Goal: Contribute content

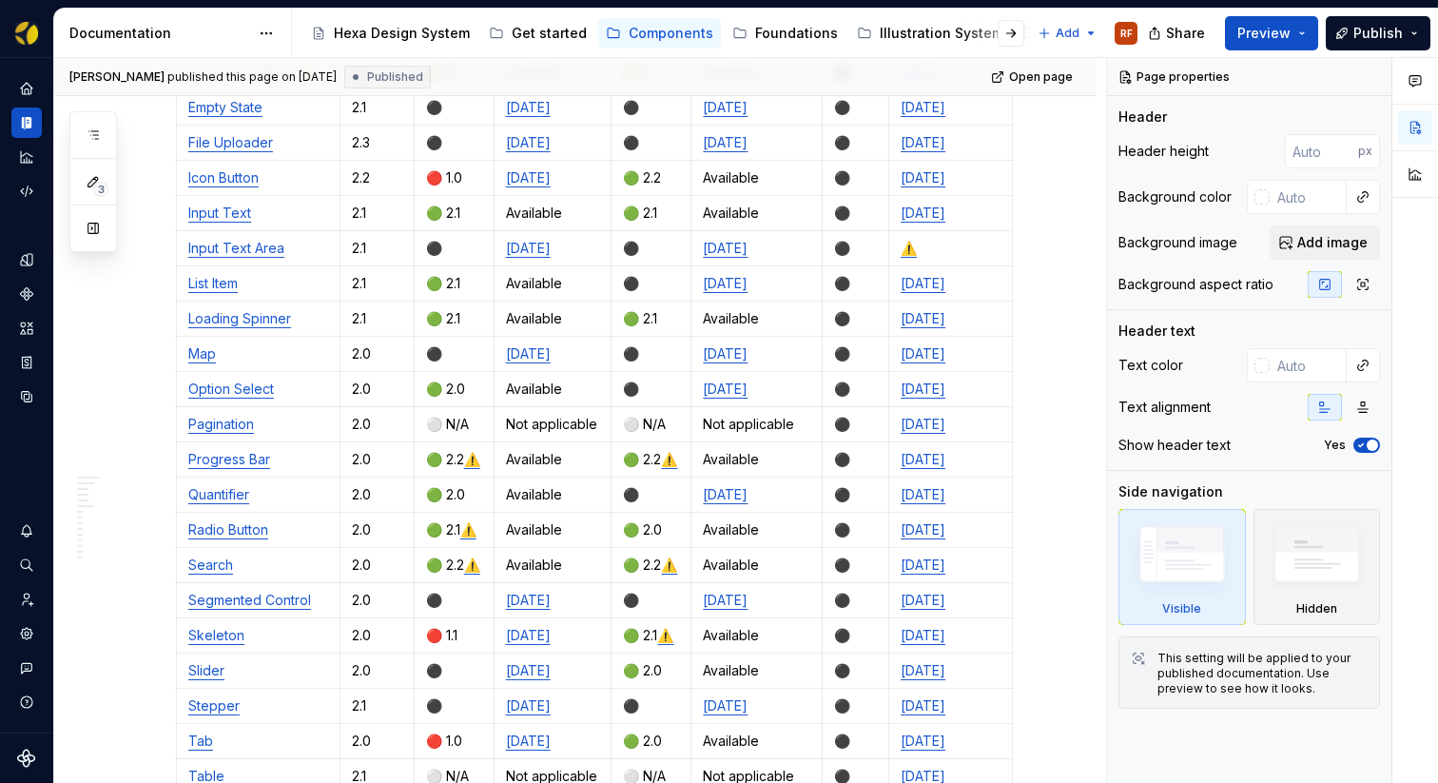
scroll to position [1149, 0]
click at [477, 452] on link "⚠️" at bounding box center [472, 460] width 16 height 16
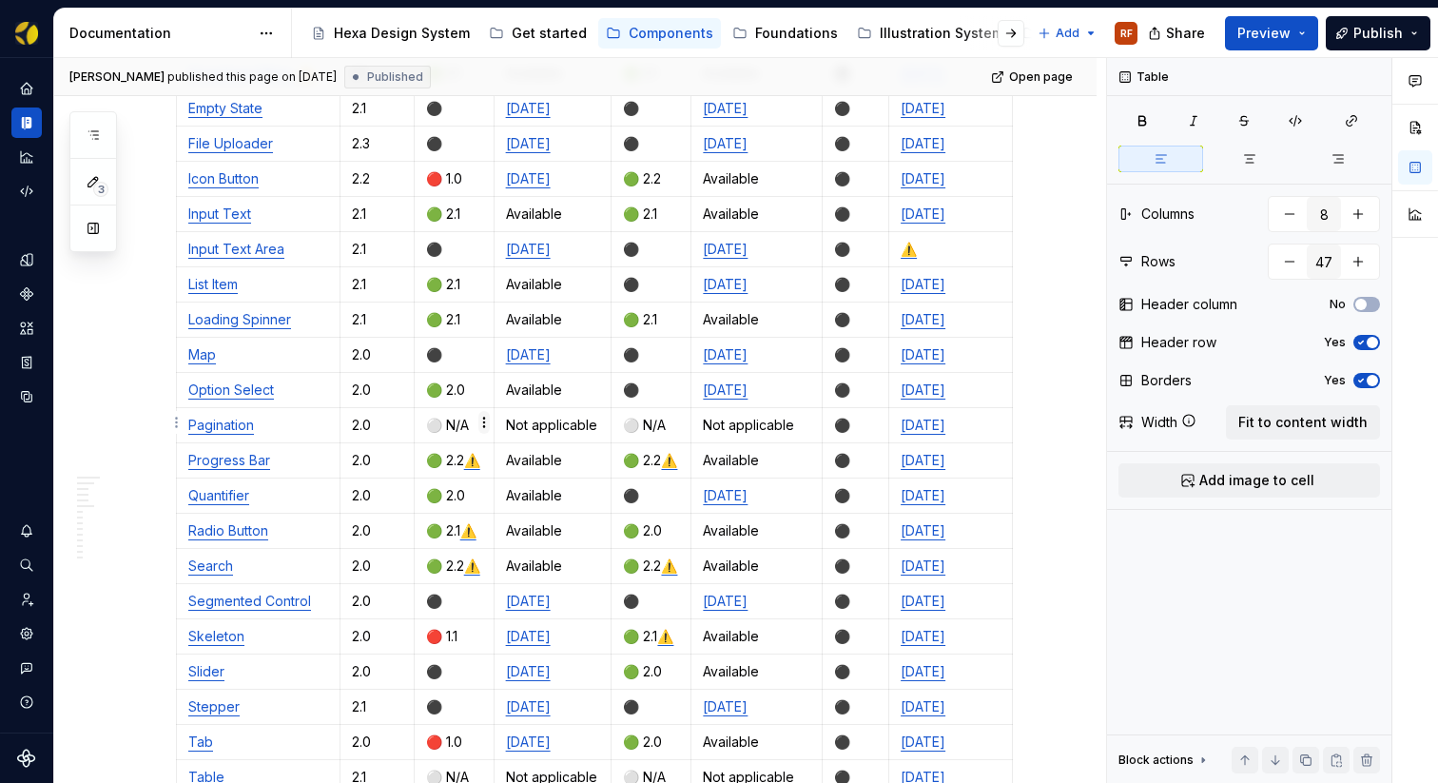
type textarea "*"
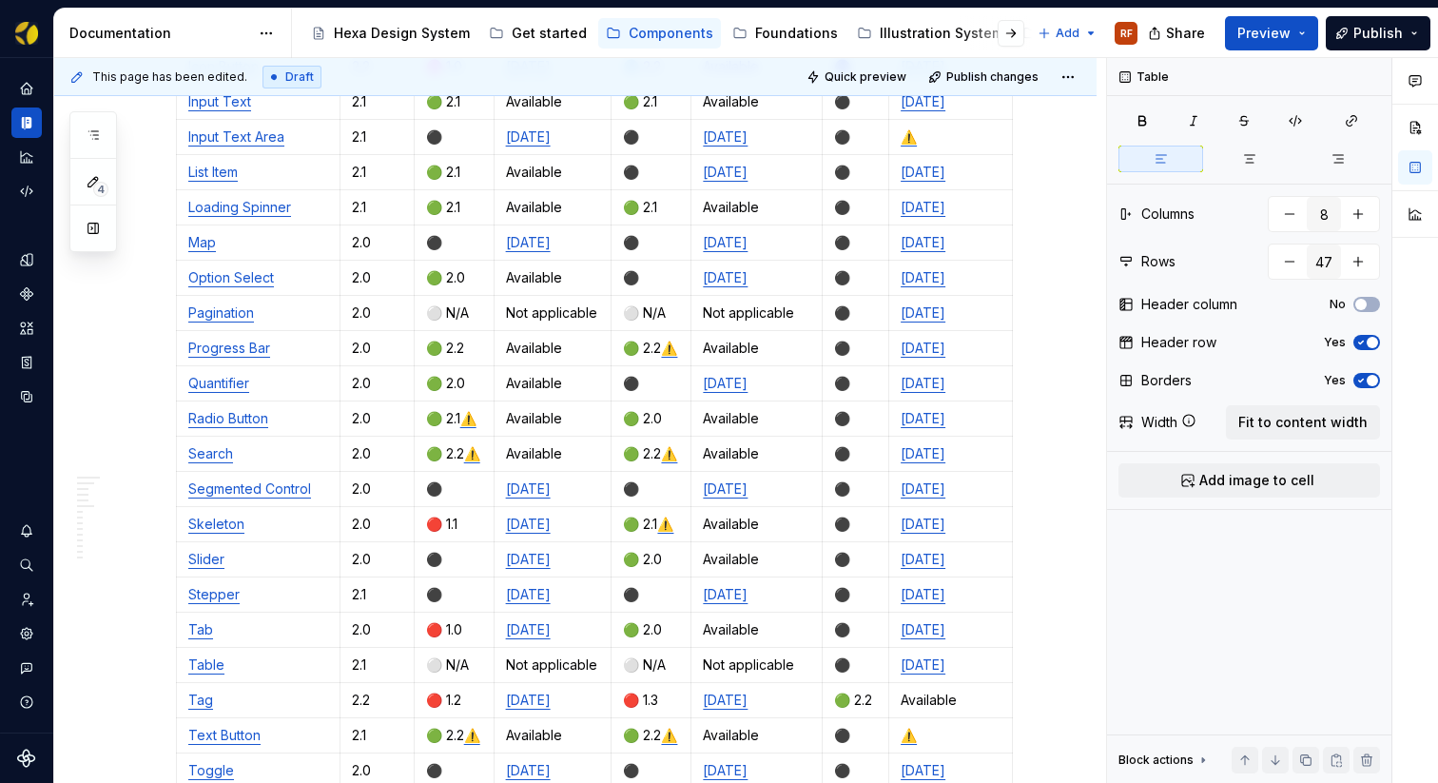
scroll to position [1261, 0]
click at [443, 514] on p "🔴 1.1" at bounding box center [454, 523] width 56 height 19
drag, startPoint x: 636, startPoint y: 482, endPoint x: 627, endPoint y: 484, distance: 9.7
click at [627, 514] on p "🟢 2.1 ⚠️" at bounding box center [651, 523] width 56 height 19
copy p "🟢"
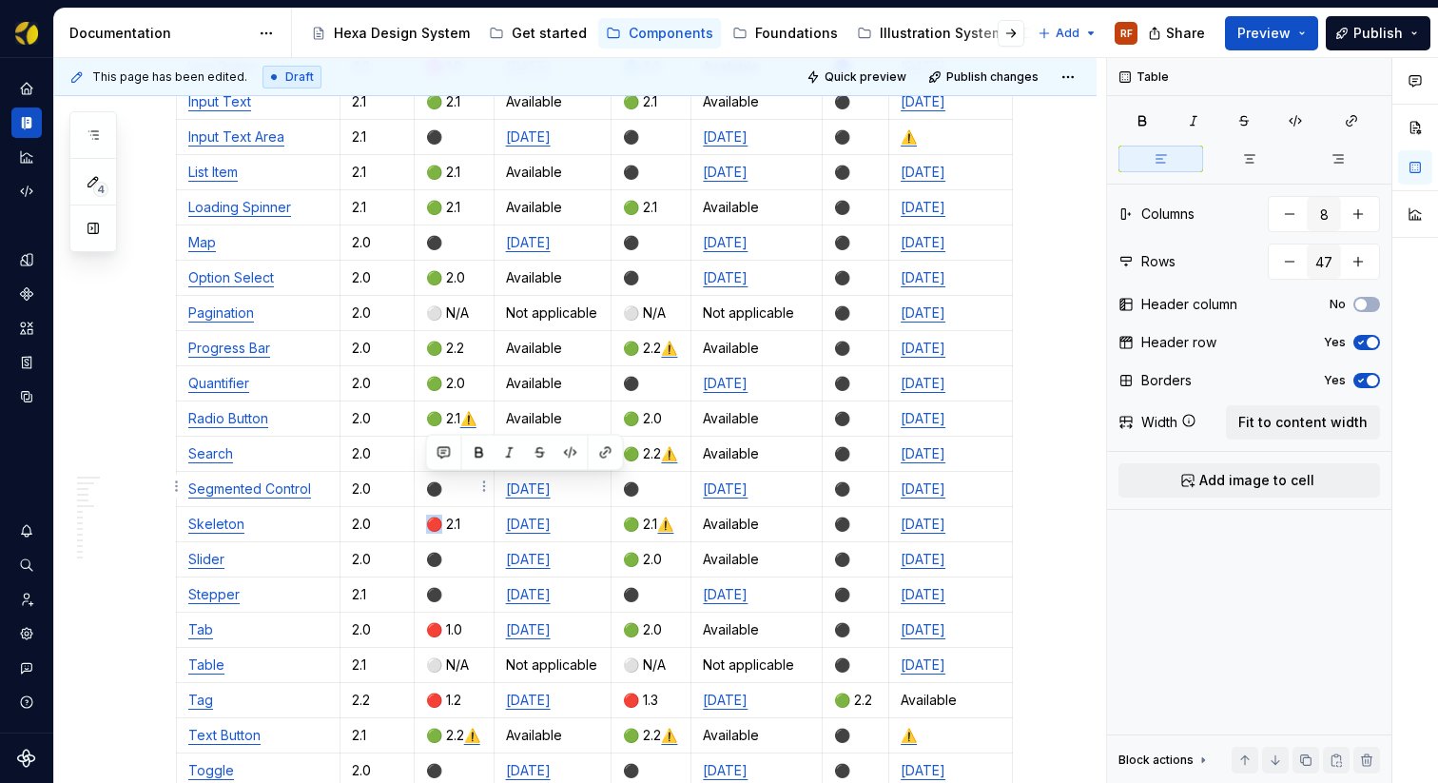
click at [431, 514] on p "🔴 2.1" at bounding box center [454, 523] width 56 height 19
drag, startPoint x: 571, startPoint y: 420, endPoint x: 506, endPoint y: 417, distance: 64.8
click at [506, 444] on p "Available" at bounding box center [553, 453] width 94 height 19
copy p "Available"
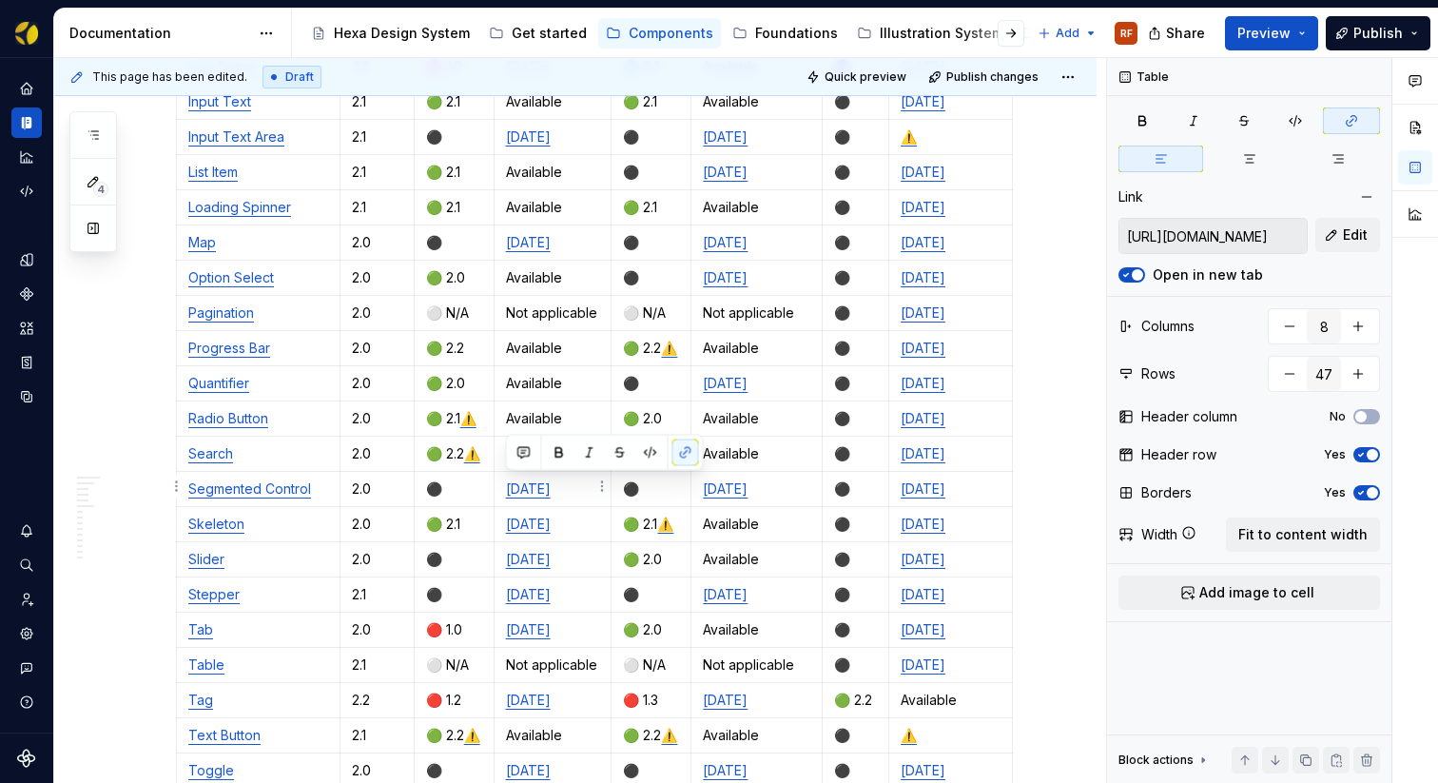
drag, startPoint x: 592, startPoint y: 488, endPoint x: 513, endPoint y: 490, distance: 79.9
click at [506, 514] on p "[DATE]" at bounding box center [553, 523] width 94 height 19
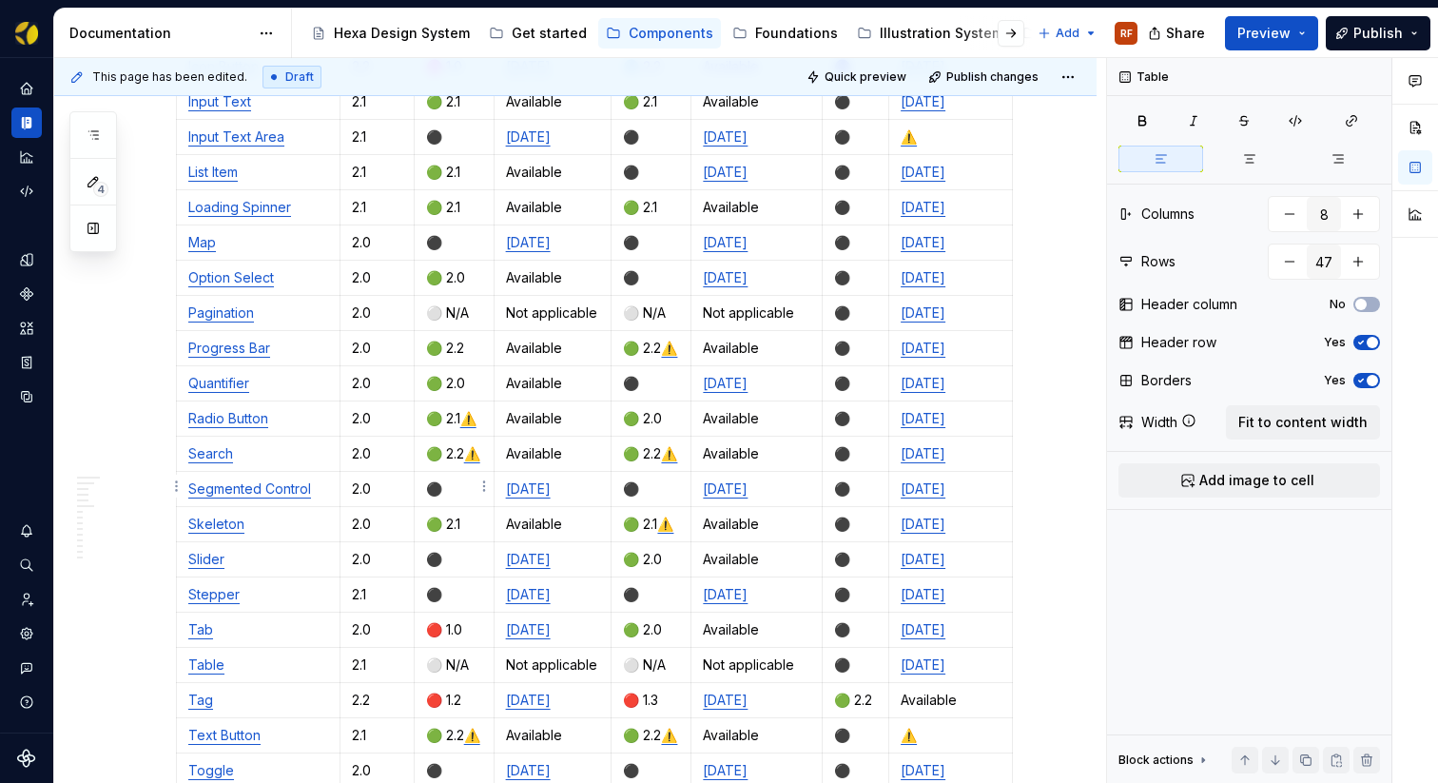
click at [473, 514] on p "🟢 2.1" at bounding box center [454, 523] width 56 height 19
drag, startPoint x: 469, startPoint y: 487, endPoint x: 430, endPoint y: 487, distance: 39.0
click at [430, 514] on p "🟢 2.1" at bounding box center [454, 523] width 56 height 19
copy p "🟢 2.1"
drag, startPoint x: 455, startPoint y: 515, endPoint x: 427, endPoint y: 517, distance: 28.6
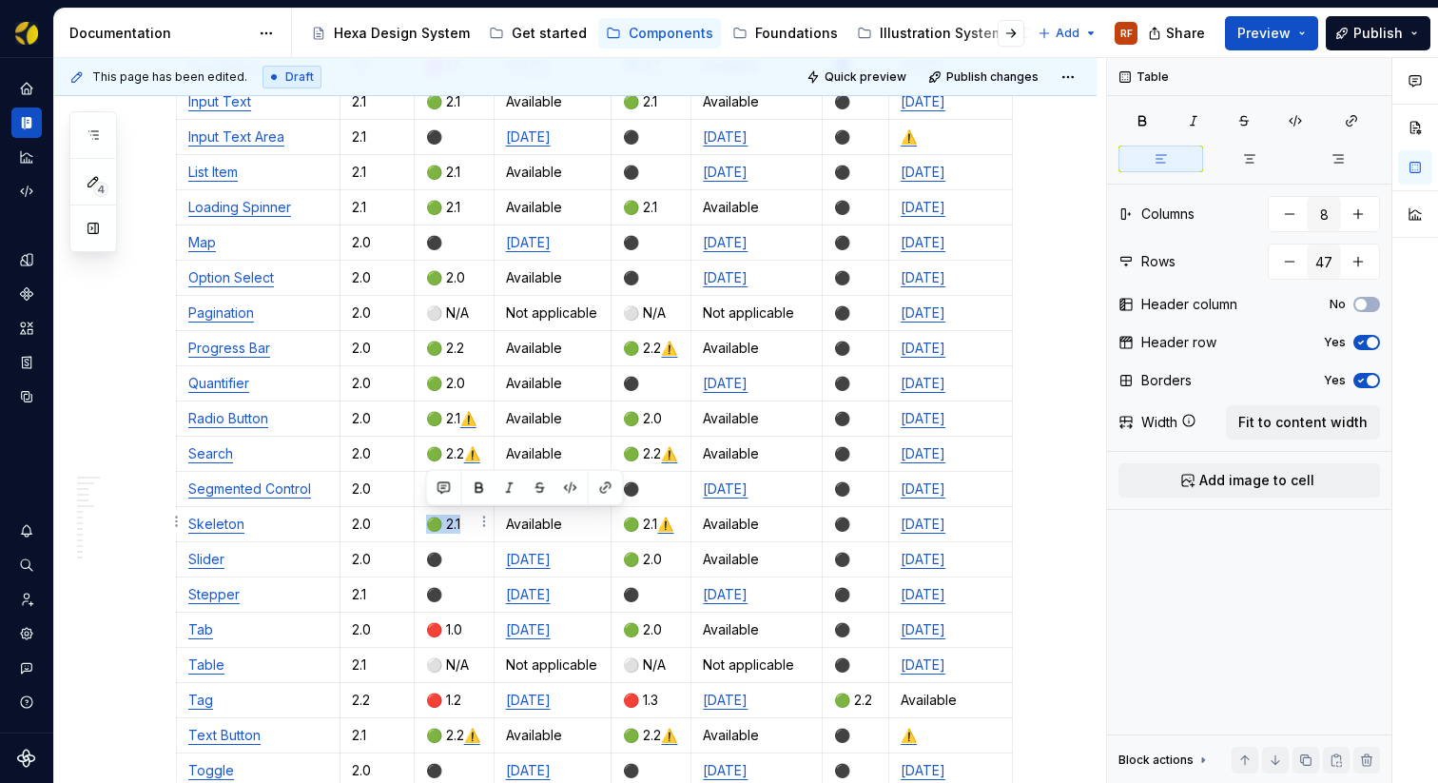
click at [427, 550] on p "⚫️" at bounding box center [454, 559] width 56 height 19
drag, startPoint x: 570, startPoint y: 490, endPoint x: 507, endPoint y: 488, distance: 62.8
click at [507, 514] on p "Available" at bounding box center [553, 523] width 94 height 19
copy p "Available"
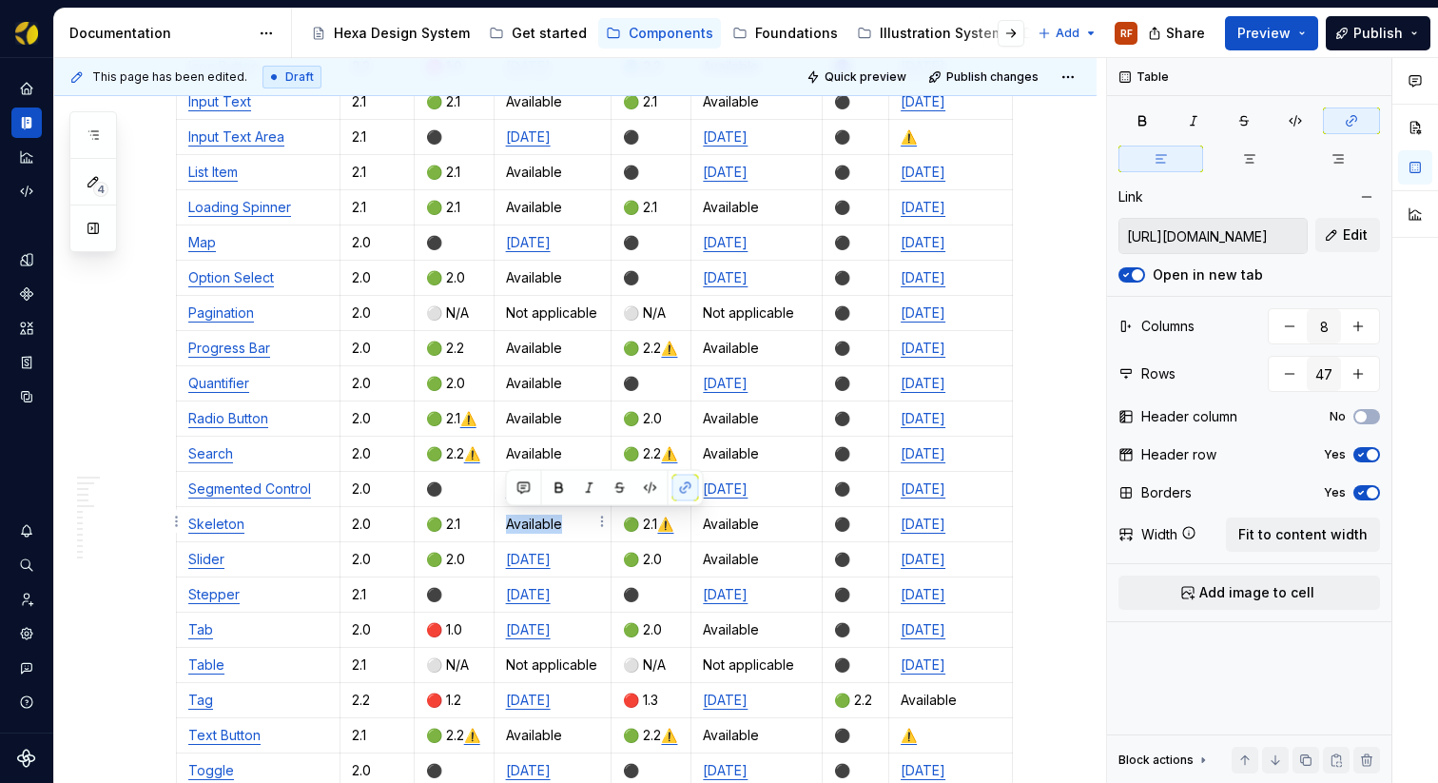
drag, startPoint x: 534, startPoint y: 521, endPoint x: 506, endPoint y: 522, distance: 28.5
click at [506, 550] on p "[DATE]" at bounding box center [553, 559] width 94 height 19
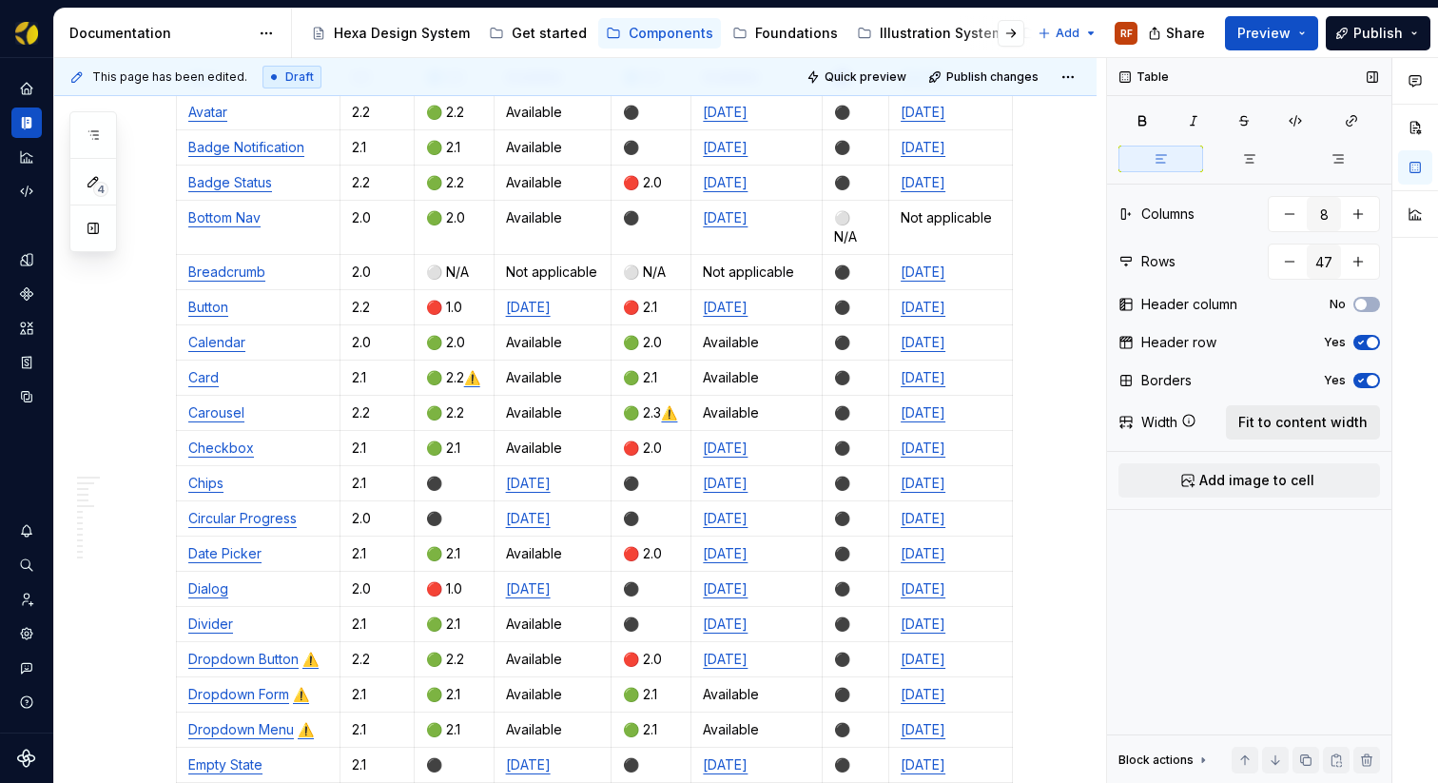
scroll to position [548, 0]
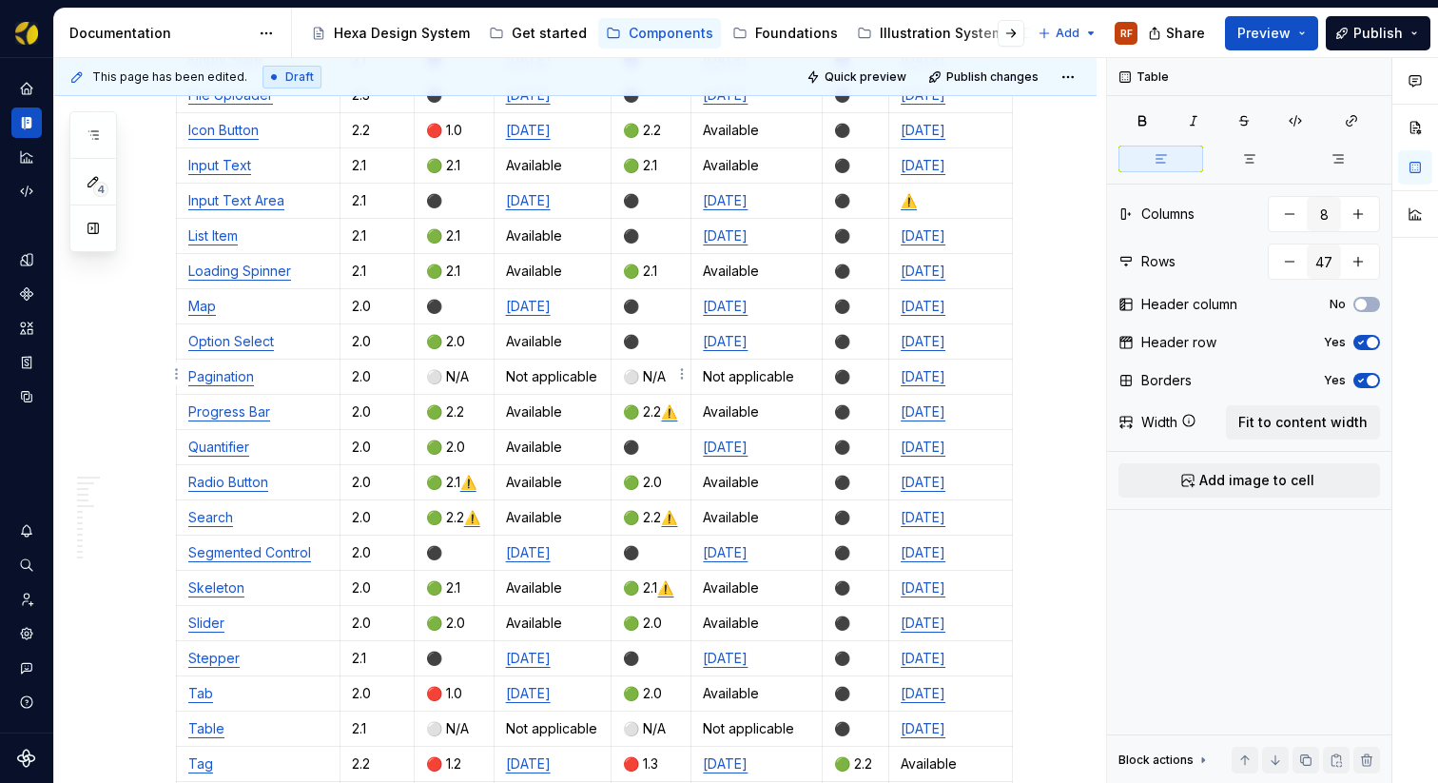
click at [682, 370] on html "Hexa RF Dataset BEES Documentation Accessibility guide for tree Page tree. Navi…" at bounding box center [719, 391] width 1438 height 783
click at [674, 369] on html "Hexa RF Dataset BEES Documentation Accessibility guide for tree Page tree. Navi…" at bounding box center [719, 391] width 1438 height 783
click at [370, 402] on p "2.0" at bounding box center [377, 411] width 50 height 19
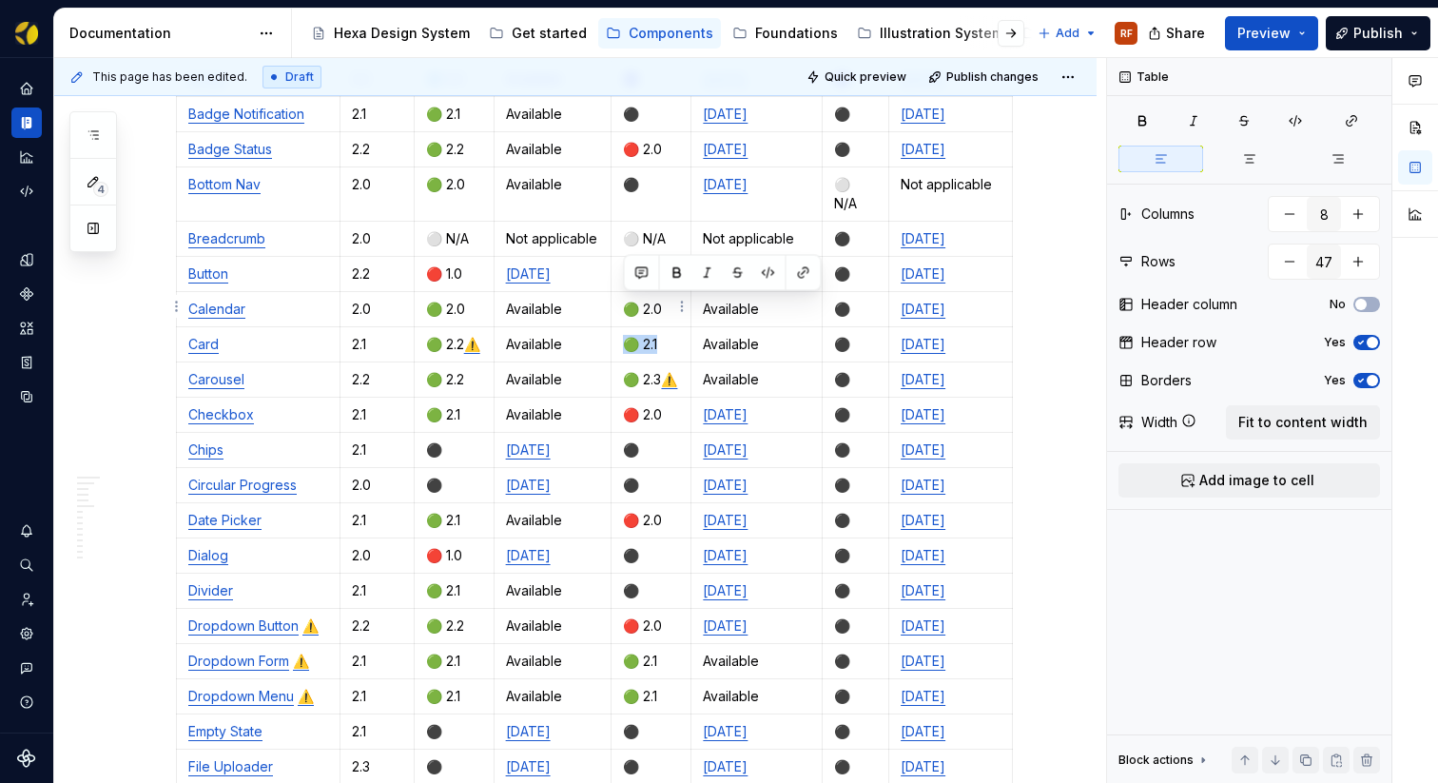
drag, startPoint x: 661, startPoint y: 297, endPoint x: 629, endPoint y: 299, distance: 32.4
click at [629, 335] on p "🟢 2.1" at bounding box center [651, 344] width 56 height 19
copy p "🟢 2.1"
drag, startPoint x: 666, startPoint y: 240, endPoint x: 627, endPoint y: 240, distance: 39.0
click at [627, 264] on p "🔴 2.1" at bounding box center [651, 273] width 56 height 19
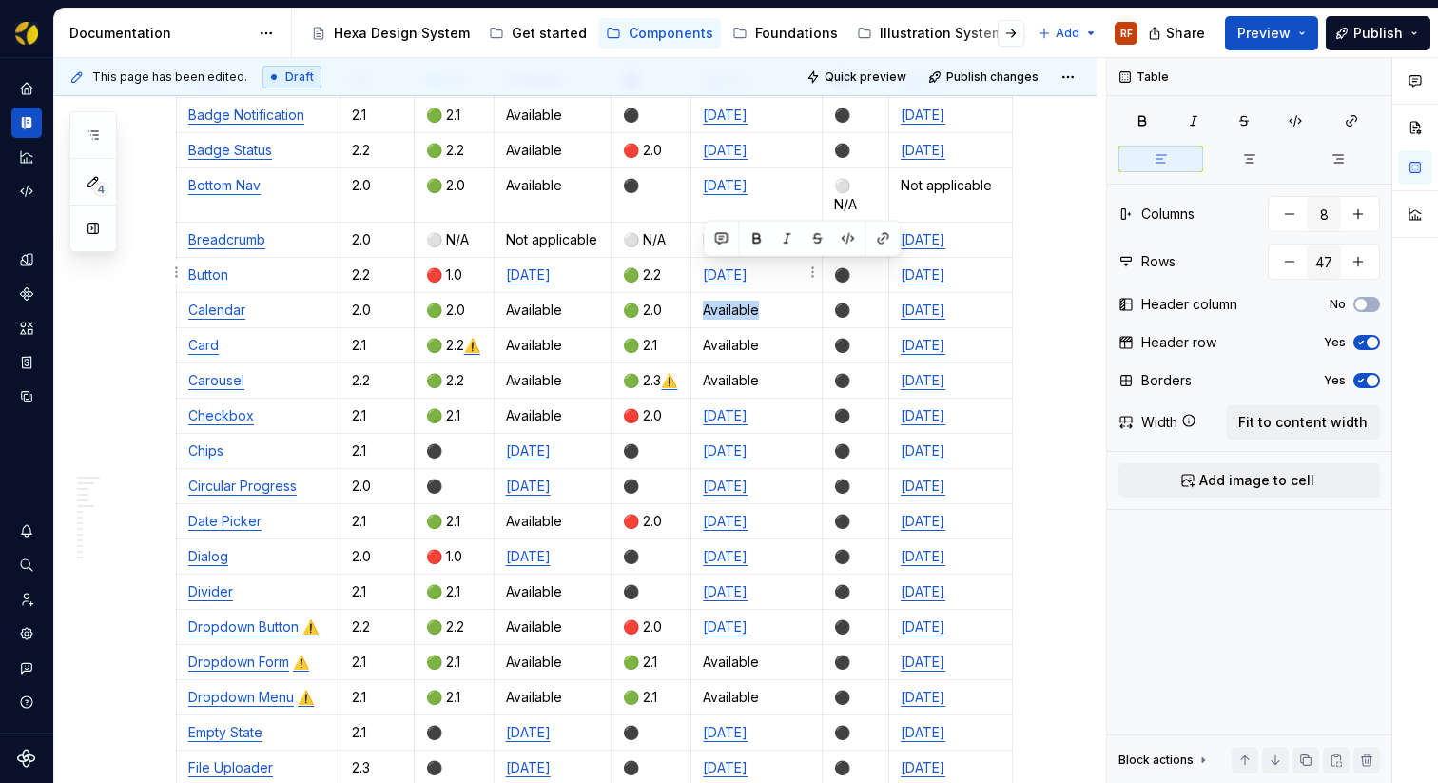
drag, startPoint x: 768, startPoint y: 274, endPoint x: 743, endPoint y: 272, distance: 25.7
click at [703, 300] on p "Available" at bounding box center [756, 309] width 107 height 19
copy p "Available"
click at [804, 230] on p "Not applicable" at bounding box center [756, 239] width 107 height 19
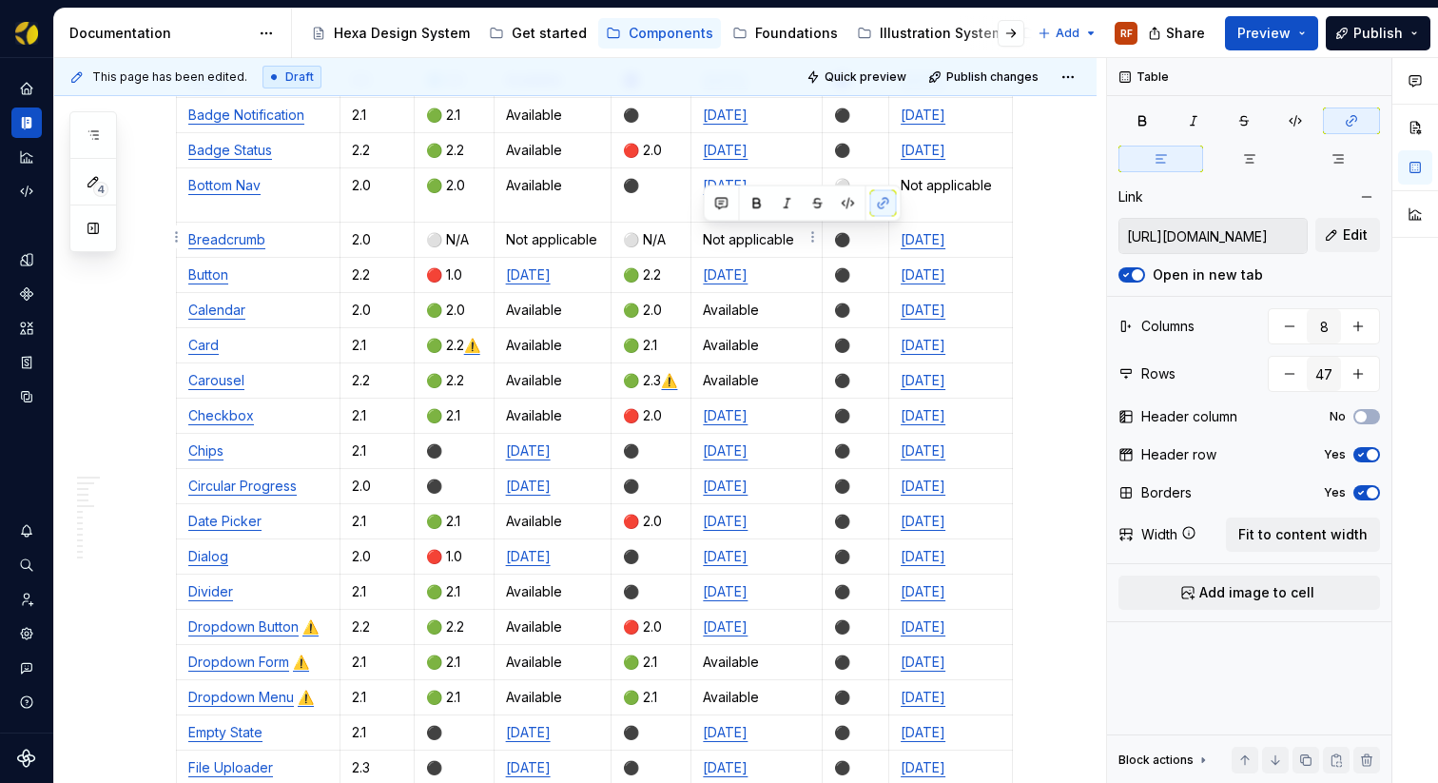
drag, startPoint x: 793, startPoint y: 235, endPoint x: 702, endPoint y: 237, distance: 91.3
click at [702, 258] on td "[DATE]" at bounding box center [756, 275] width 131 height 35
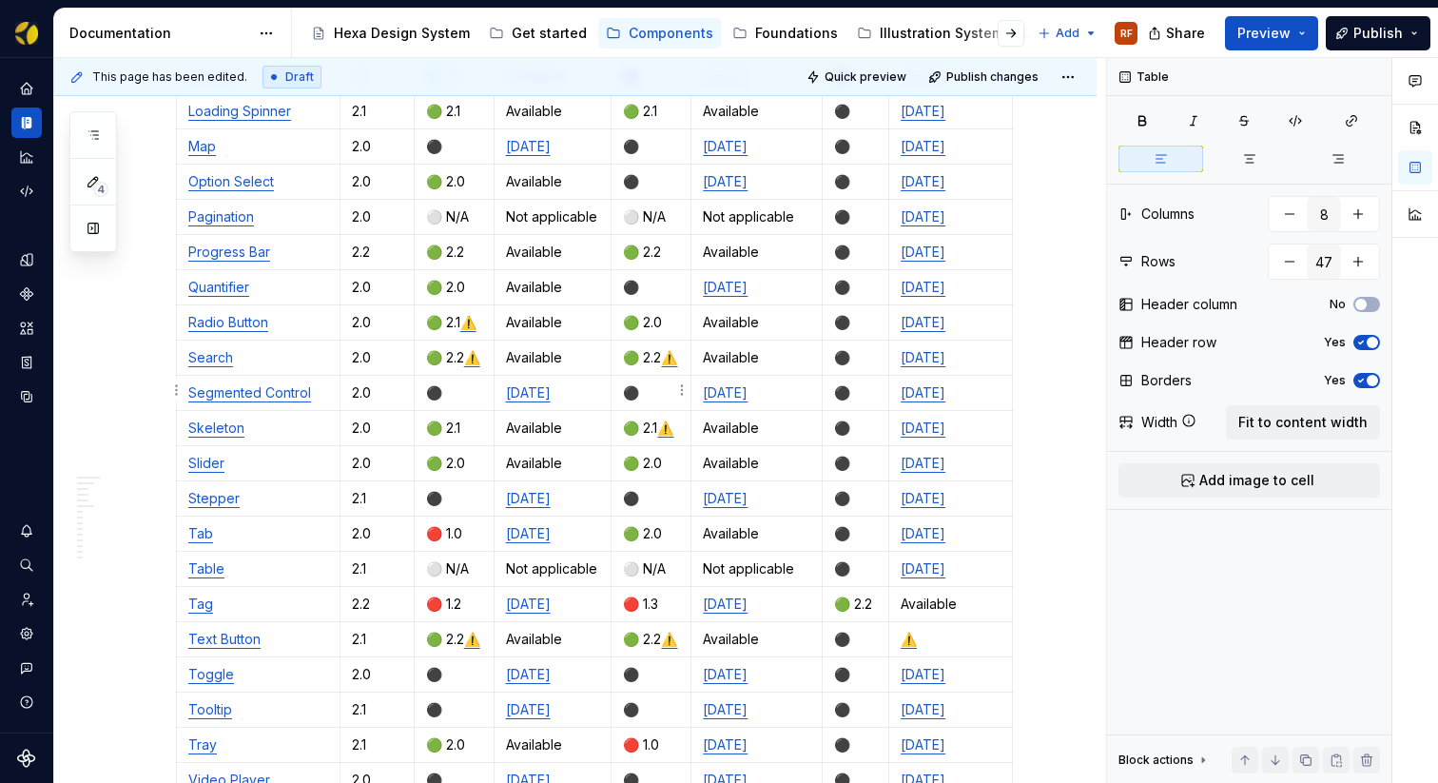
click at [674, 418] on p "🟢 2.1 ⚠️" at bounding box center [651, 427] width 56 height 19
click at [367, 418] on p "2.0" at bounding box center [377, 427] width 50 height 19
click at [360, 418] on p "2.10" at bounding box center [377, 427] width 50 height 19
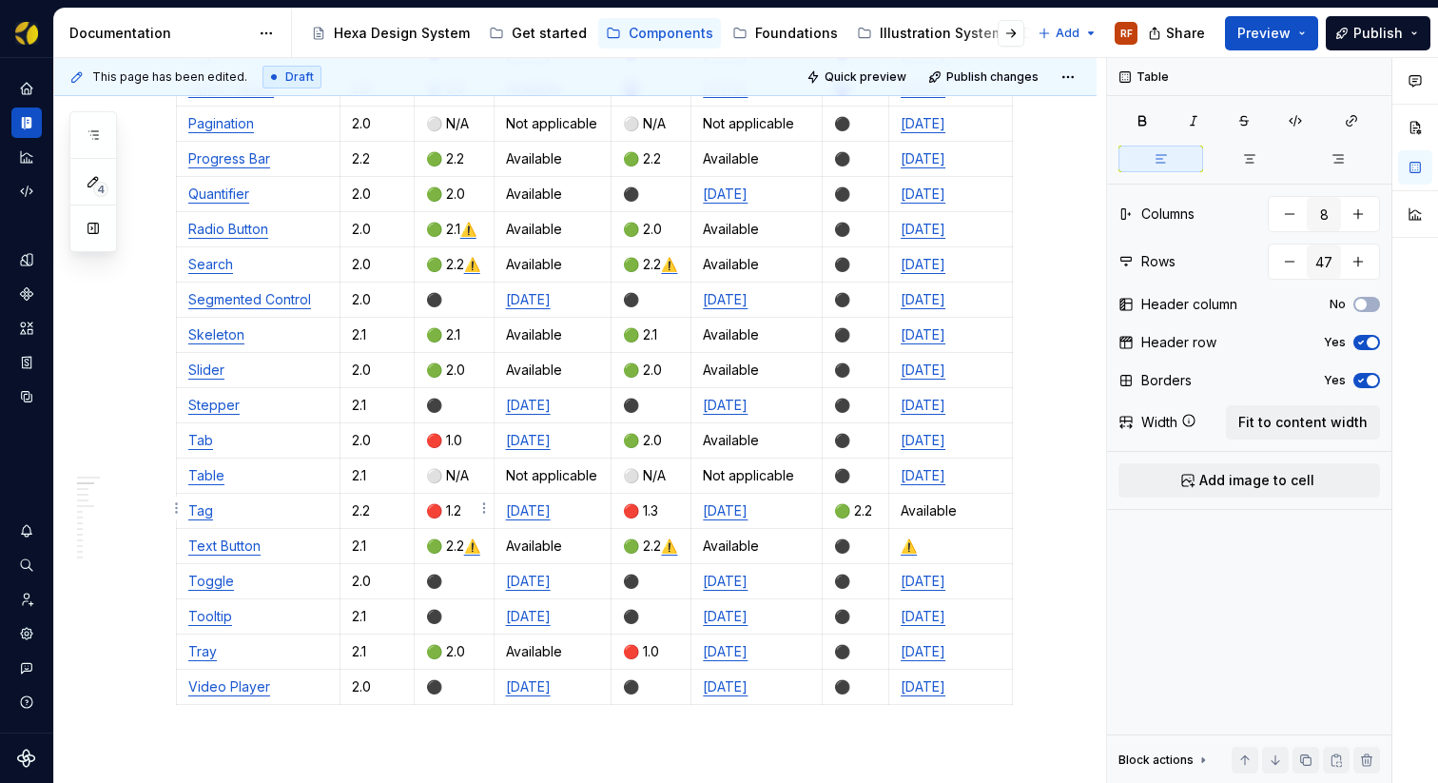
click at [475, 537] on link "⚠️" at bounding box center [472, 545] width 16 height 16
click at [674, 537] on link "⚠️" at bounding box center [669, 545] width 16 height 16
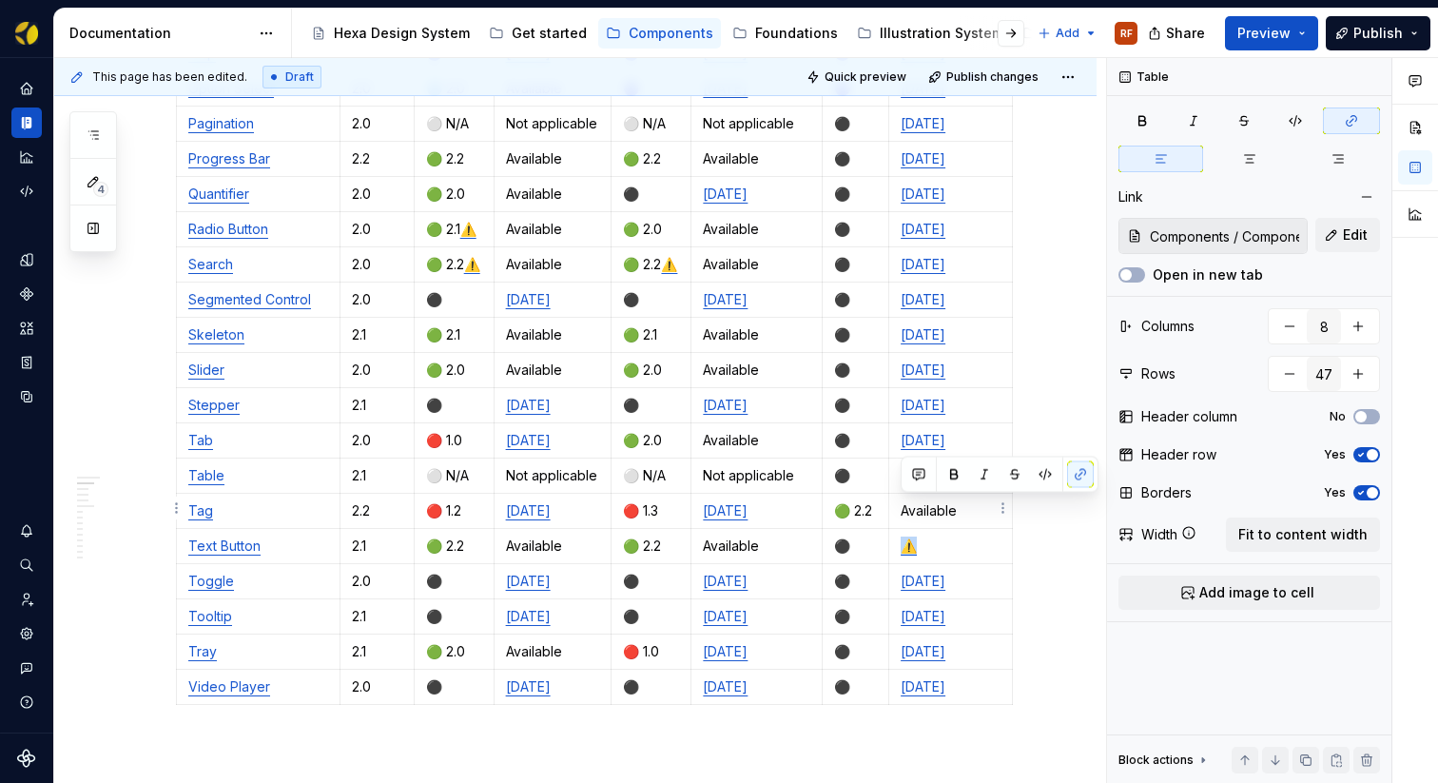
drag, startPoint x: 922, startPoint y: 508, endPoint x: 900, endPoint y: 509, distance: 22.8
click at [901, 536] on p "⚠️" at bounding box center [951, 545] width 100 height 19
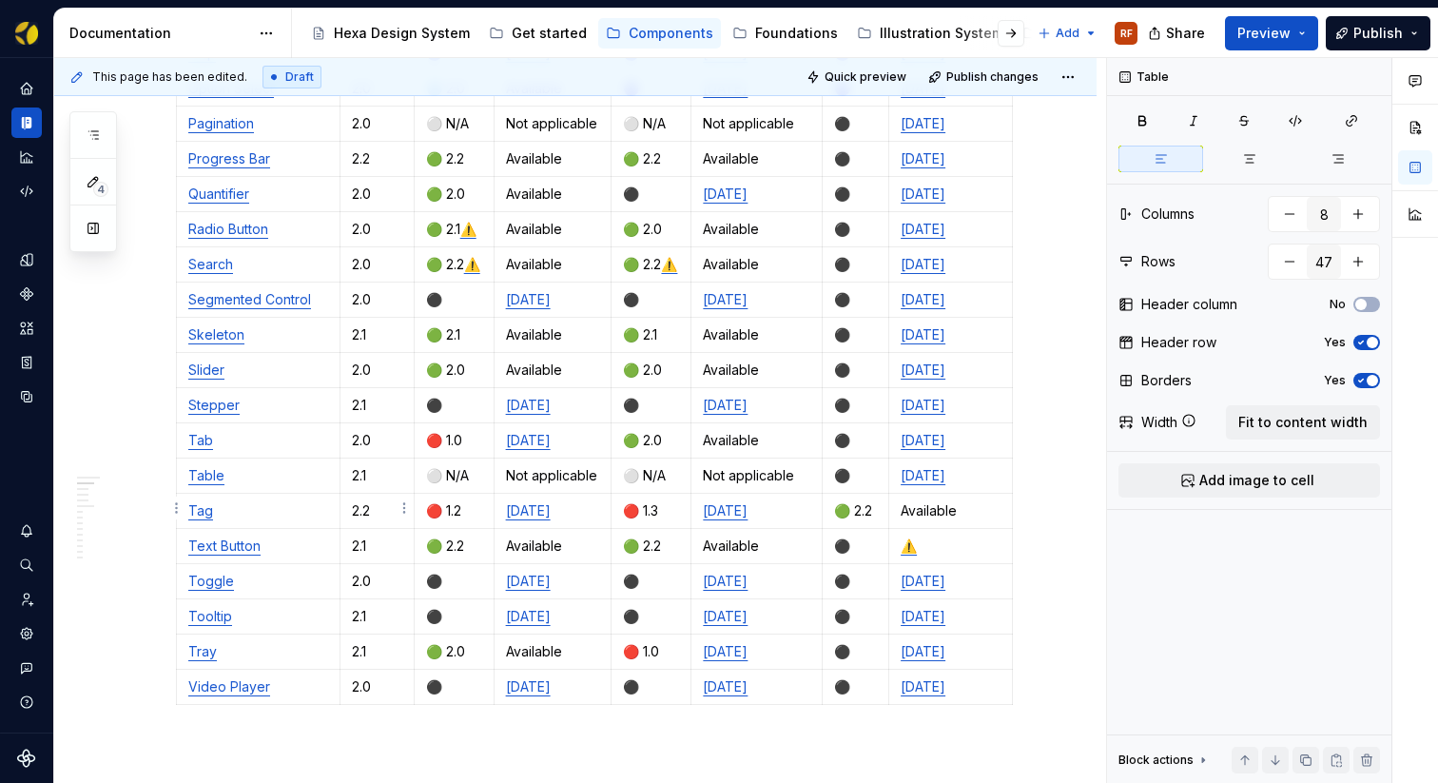
click at [380, 536] on p "2.1" at bounding box center [377, 545] width 50 height 19
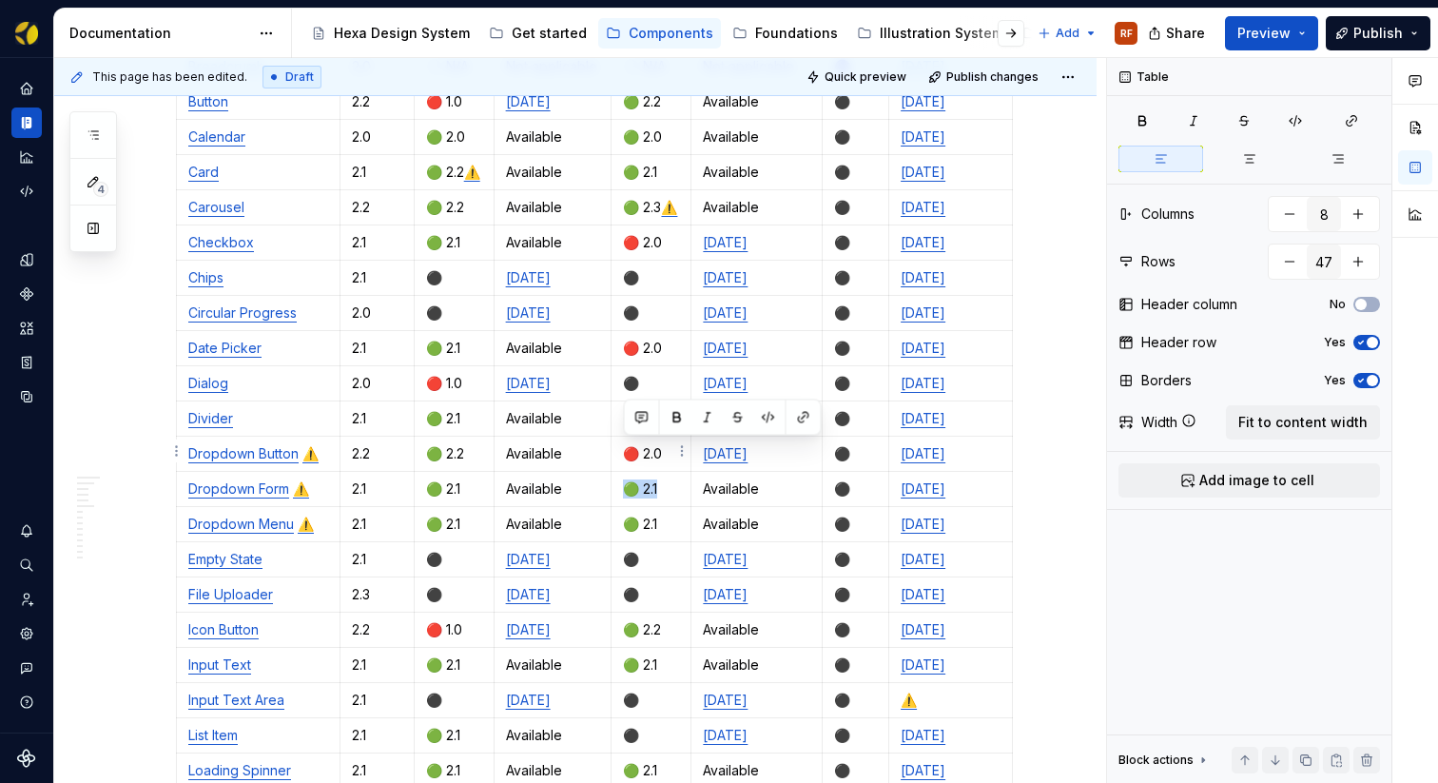
drag, startPoint x: 661, startPoint y: 446, endPoint x: 630, endPoint y: 450, distance: 31.6
click at [630, 479] on p "🟢 2.1" at bounding box center [651, 488] width 56 height 19
copy p "🟢 2.1"
click at [627, 409] on p "⚫️" at bounding box center [651, 418] width 56 height 19
drag, startPoint x: 764, startPoint y: 451, endPoint x: 706, endPoint y: 455, distance: 58.1
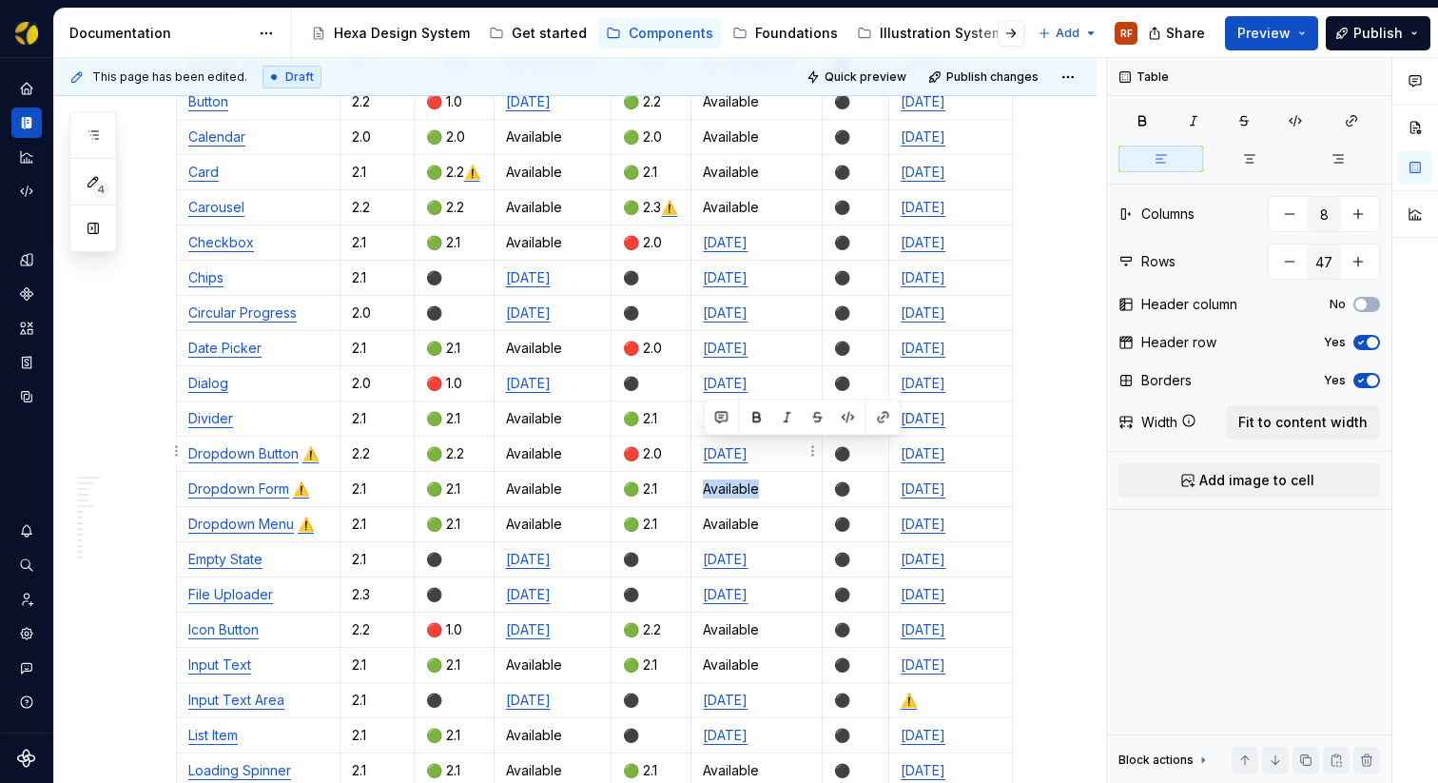
click at [706, 479] on p "Available" at bounding box center [756, 488] width 107 height 19
copy p "Available"
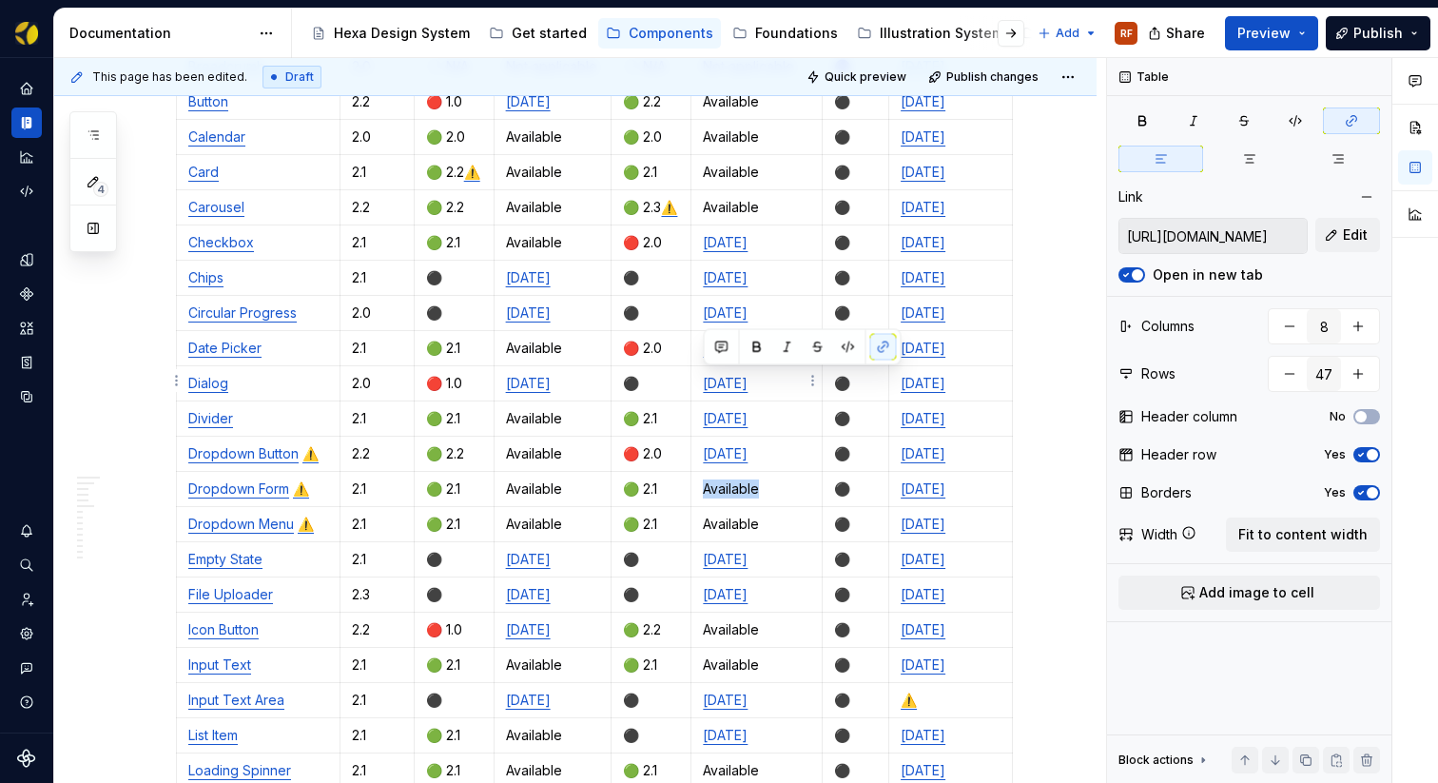
drag, startPoint x: 787, startPoint y: 378, endPoint x: 701, endPoint y: 381, distance: 86.6
click at [701, 401] on td "[DATE]" at bounding box center [756, 418] width 131 height 35
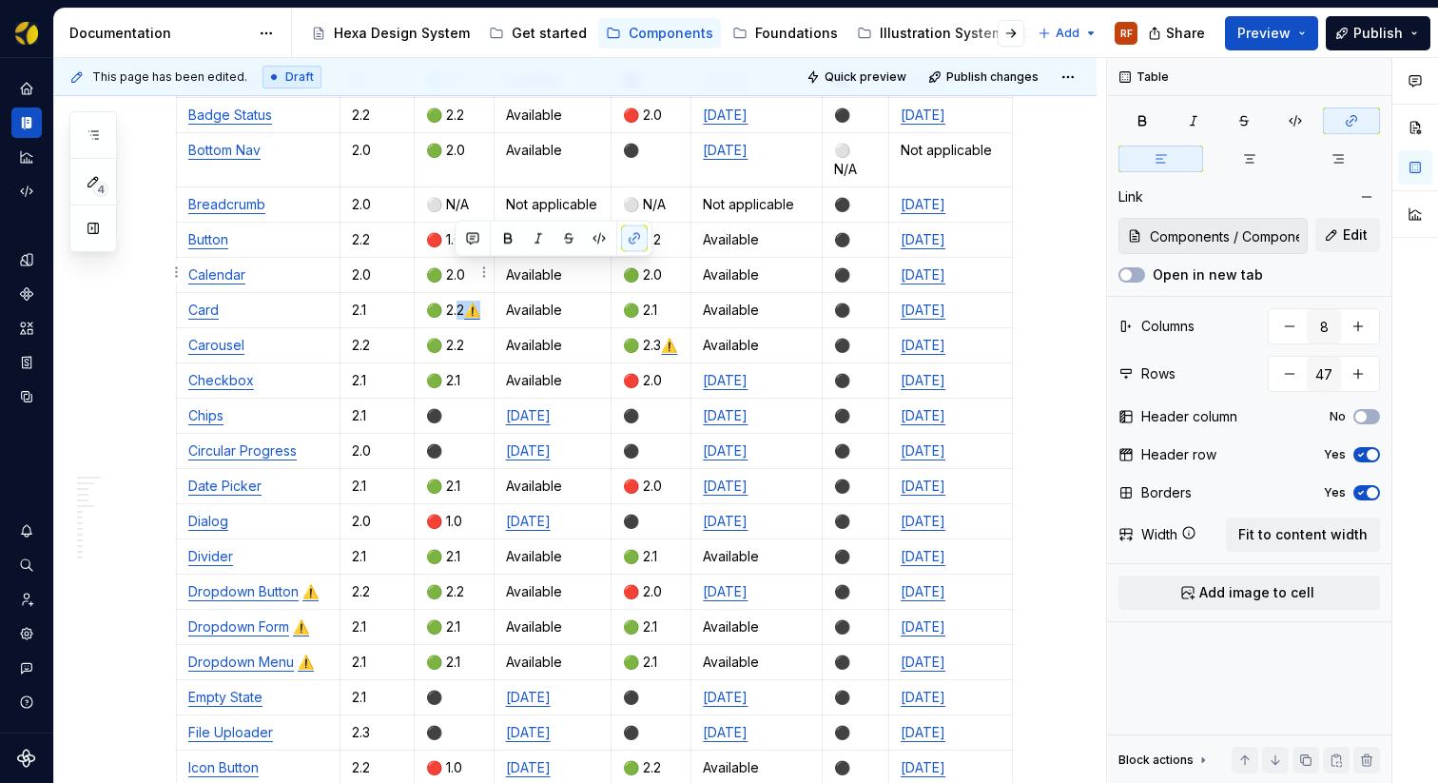
drag, startPoint x: 456, startPoint y: 272, endPoint x: 476, endPoint y: 273, distance: 20.0
click at [476, 300] on p "🟢 2.2 ⚠️" at bounding box center [454, 309] width 56 height 19
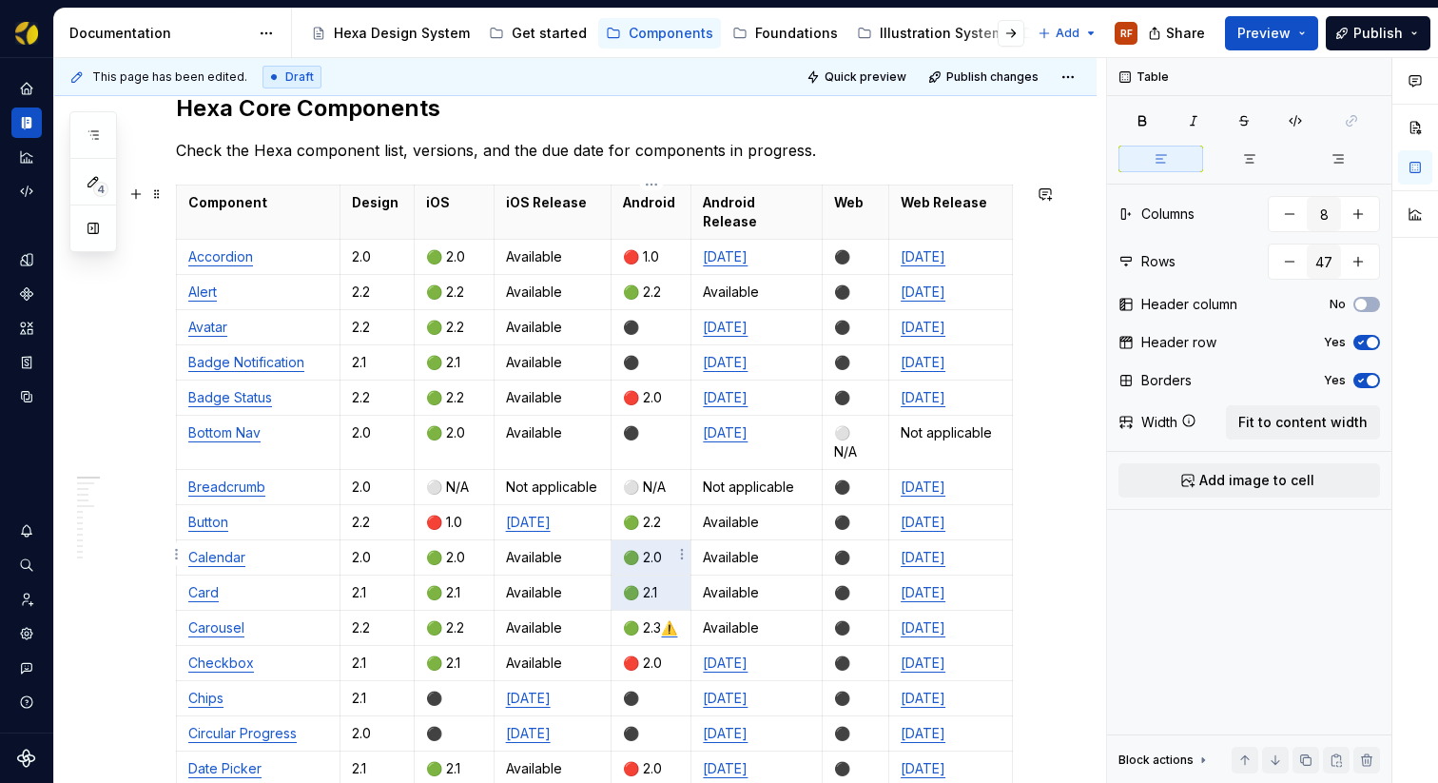
drag, startPoint x: 666, startPoint y: 141, endPoint x: 660, endPoint y: 548, distance: 407.0
click at [639, 583] on p "🟢 2.1" at bounding box center [651, 592] width 56 height 19
click at [668, 583] on p "🟢 2.1" at bounding box center [651, 592] width 56 height 19
drag, startPoint x: 670, startPoint y: 553, endPoint x: 630, endPoint y: 555, distance: 40.9
click at [630, 583] on p "🟢 2.1" at bounding box center [651, 592] width 56 height 19
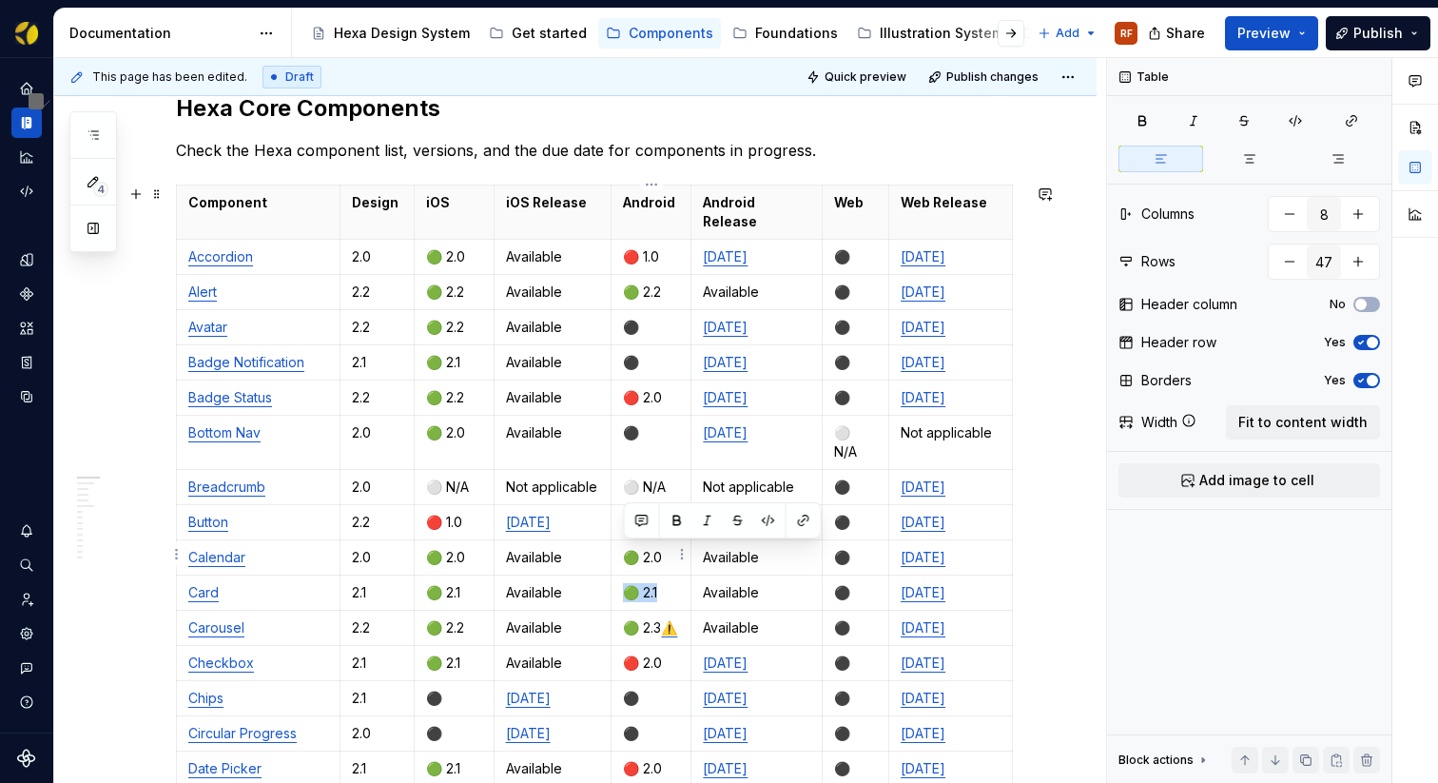
copy p "🟢 2.1"
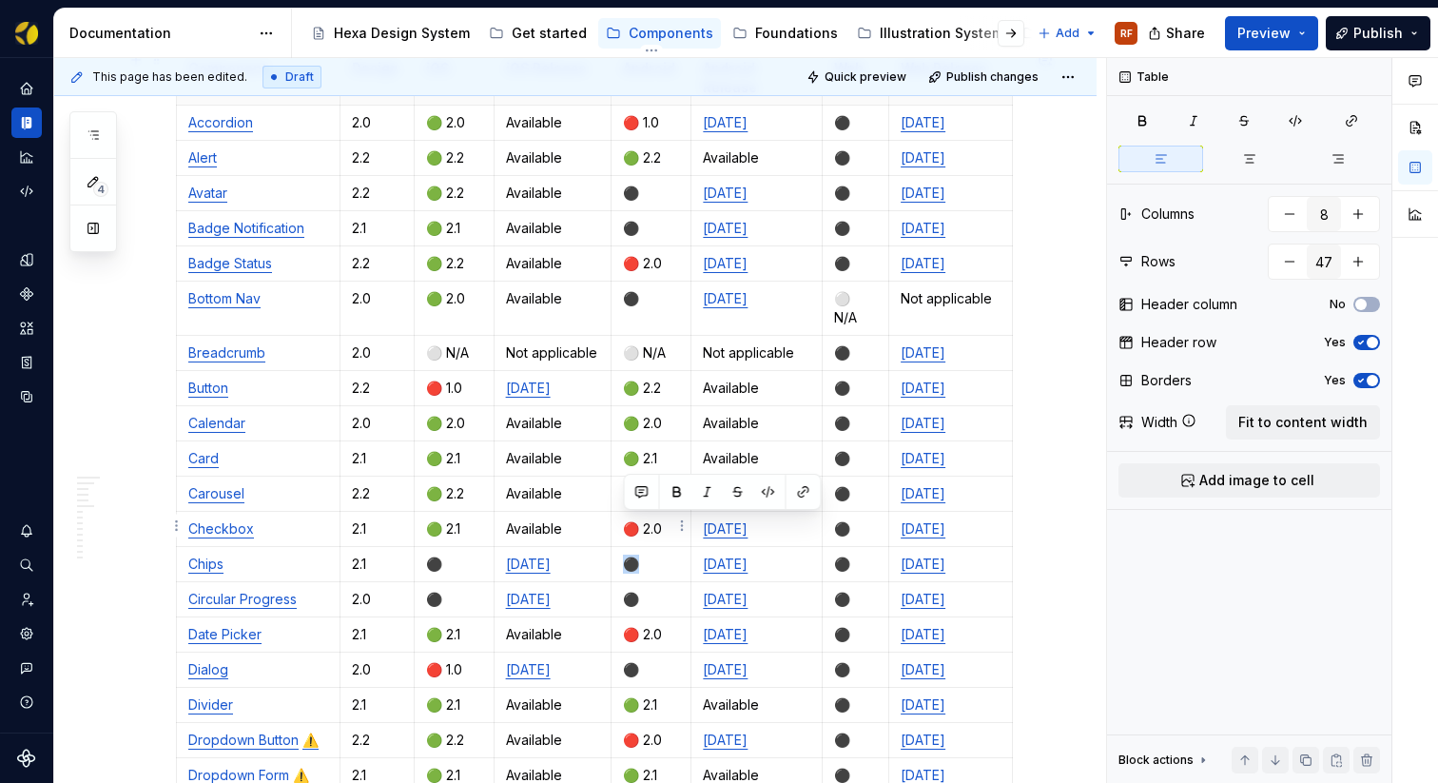
click at [627, 554] on p "⚫️" at bounding box center [651, 563] width 56 height 19
drag, startPoint x: 723, startPoint y: 456, endPoint x: 713, endPoint y: 462, distance: 11.1
click at [705, 484] on p "Available" at bounding box center [756, 493] width 107 height 19
copy p "Available"
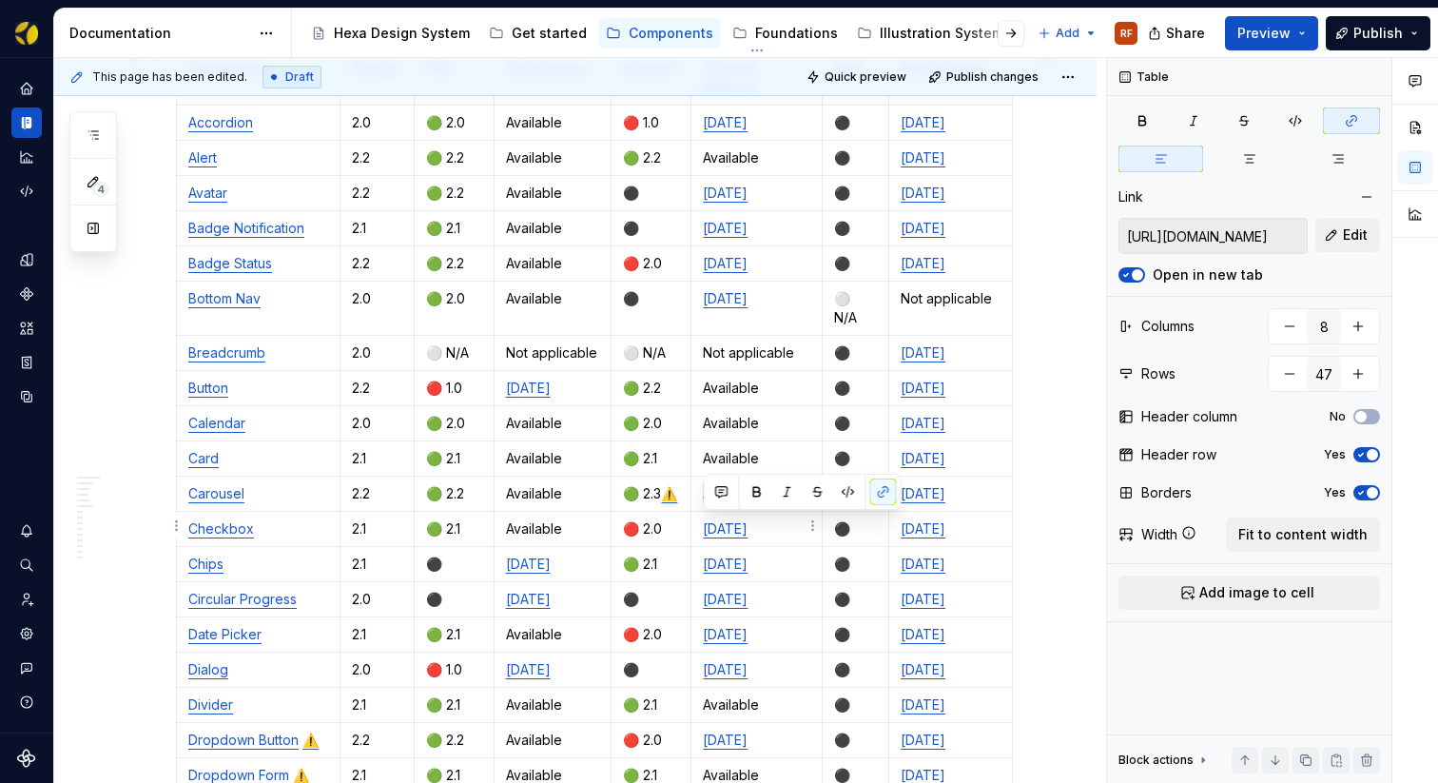
drag, startPoint x: 788, startPoint y: 528, endPoint x: 702, endPoint y: 529, distance: 86.5
click at [703, 554] on p "[DATE]" at bounding box center [756, 563] width 107 height 19
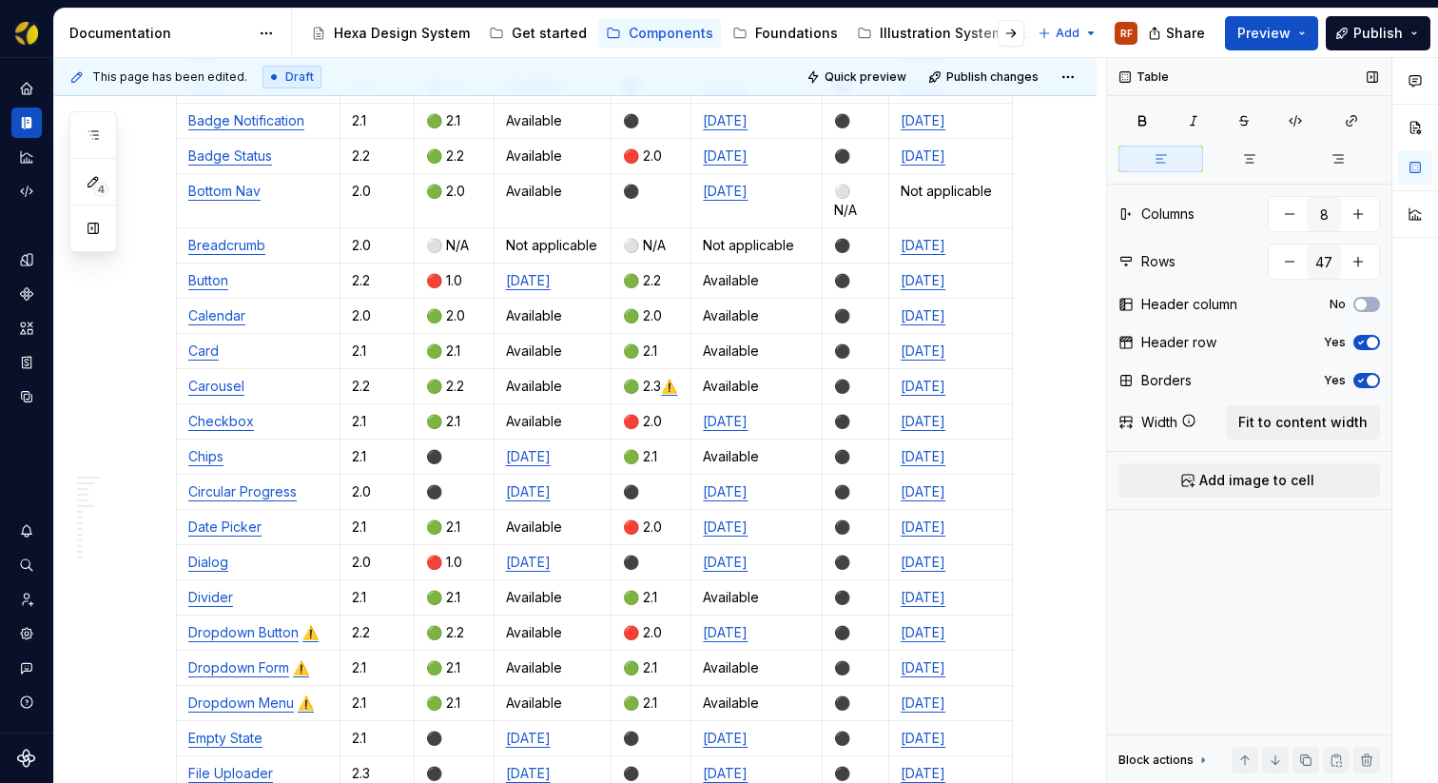
scroll to position [547, 0]
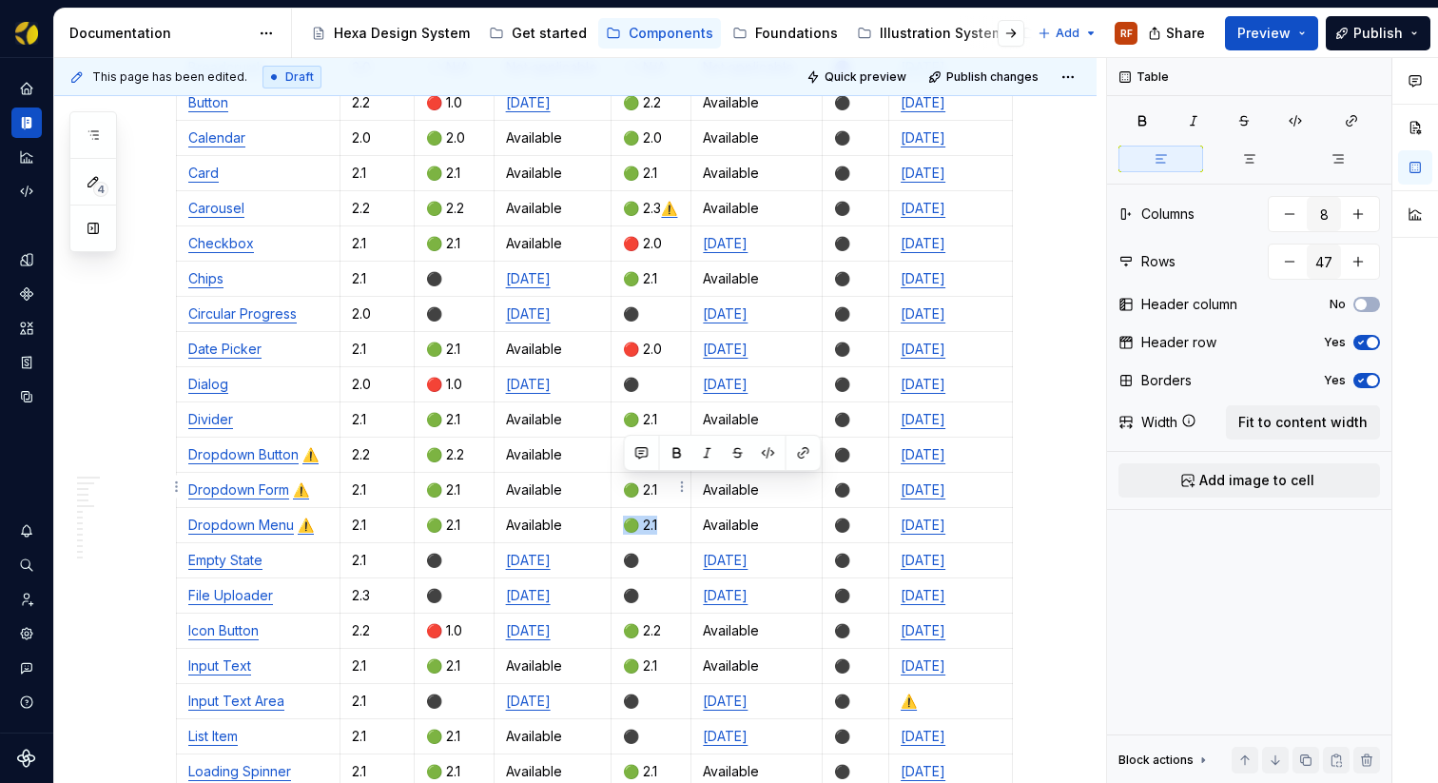
drag, startPoint x: 659, startPoint y: 484, endPoint x: 630, endPoint y: 486, distance: 29.5
click at [630, 515] on p "🟢 2.1" at bounding box center [651, 524] width 56 height 19
click at [630, 551] on p "⚫️" at bounding box center [651, 560] width 56 height 19
click at [627, 551] on p "⚫️" at bounding box center [651, 560] width 56 height 19
drag, startPoint x: 771, startPoint y: 482, endPoint x: 705, endPoint y: 487, distance: 66.7
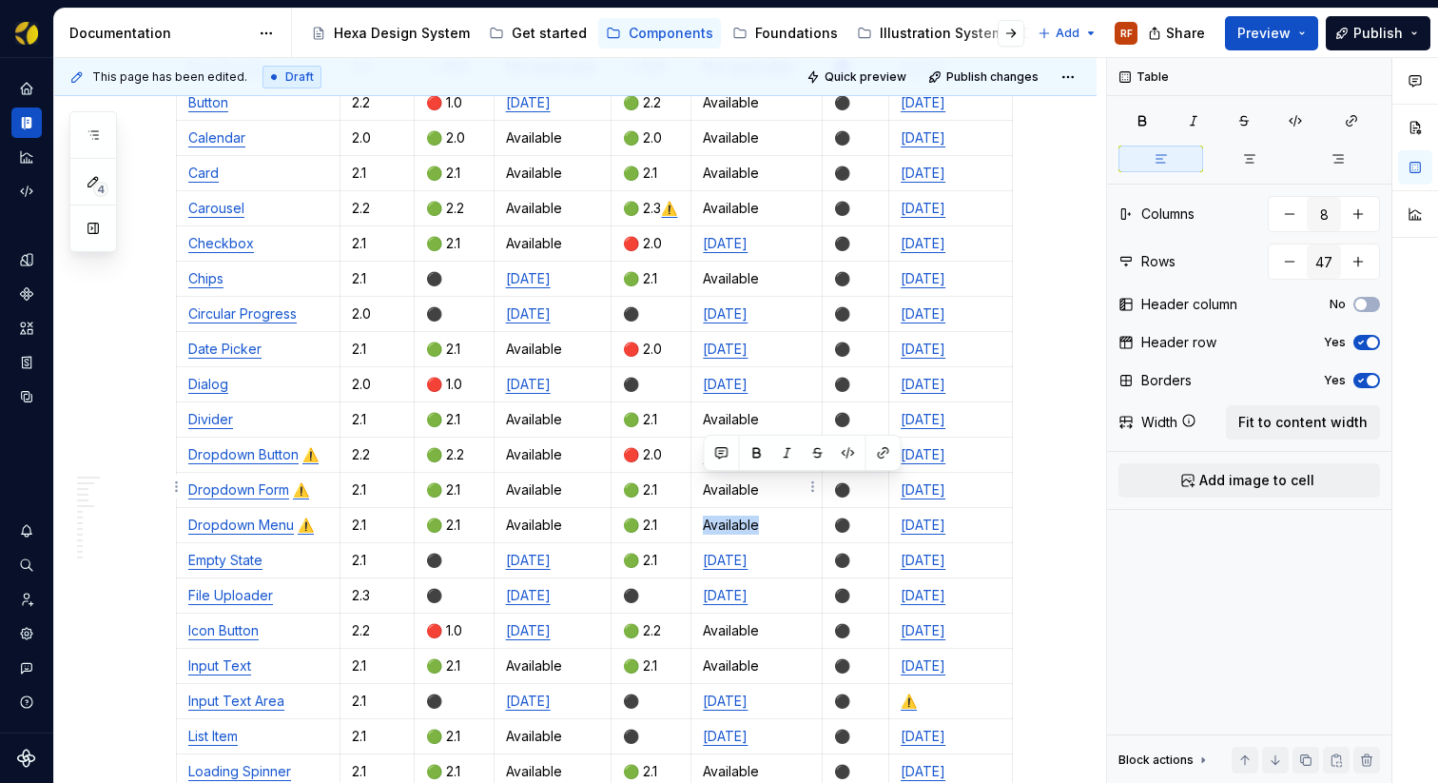
click at [705, 515] on p "Available" at bounding box center [756, 524] width 107 height 19
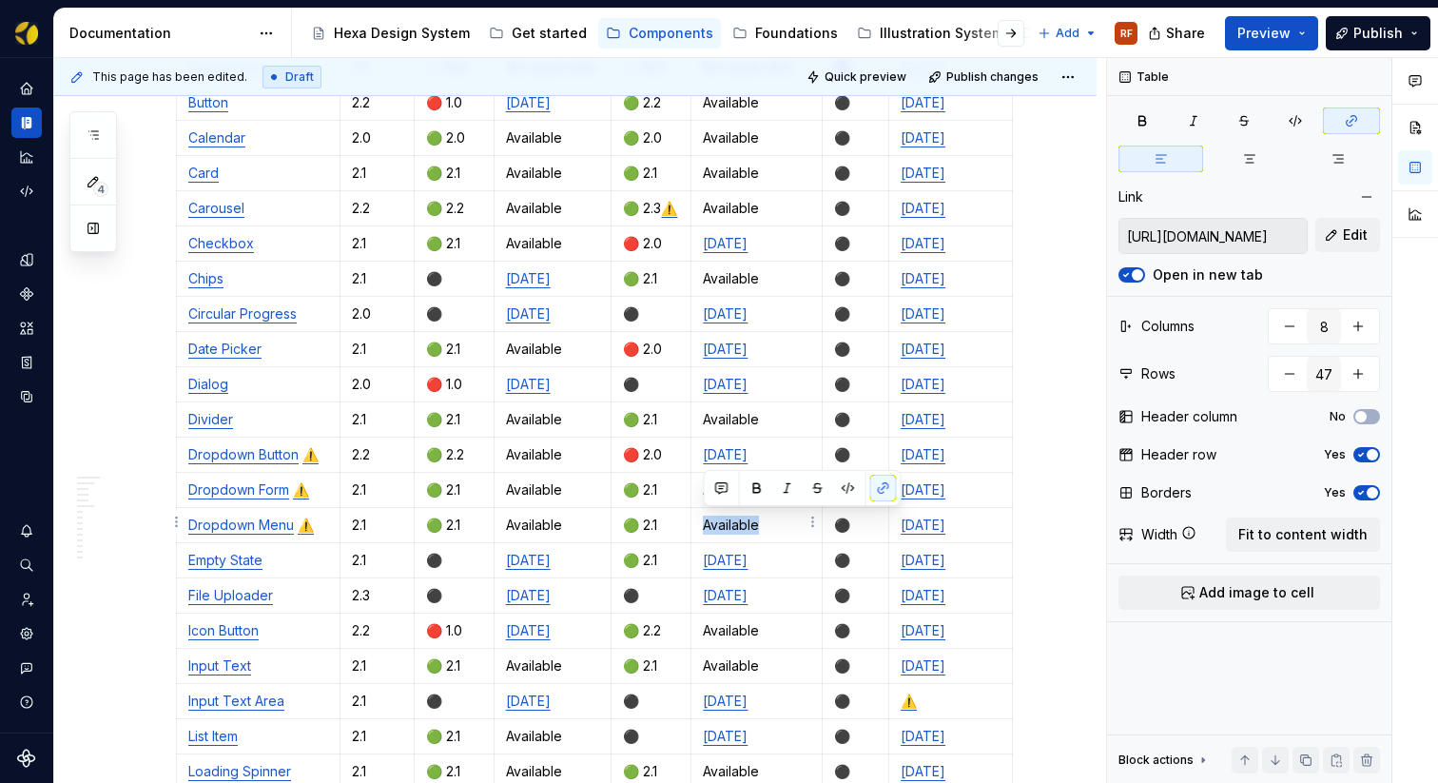
drag, startPoint x: 791, startPoint y: 526, endPoint x: 707, endPoint y: 527, distance: 84.6
click at [707, 551] on p "[DATE]" at bounding box center [756, 560] width 107 height 19
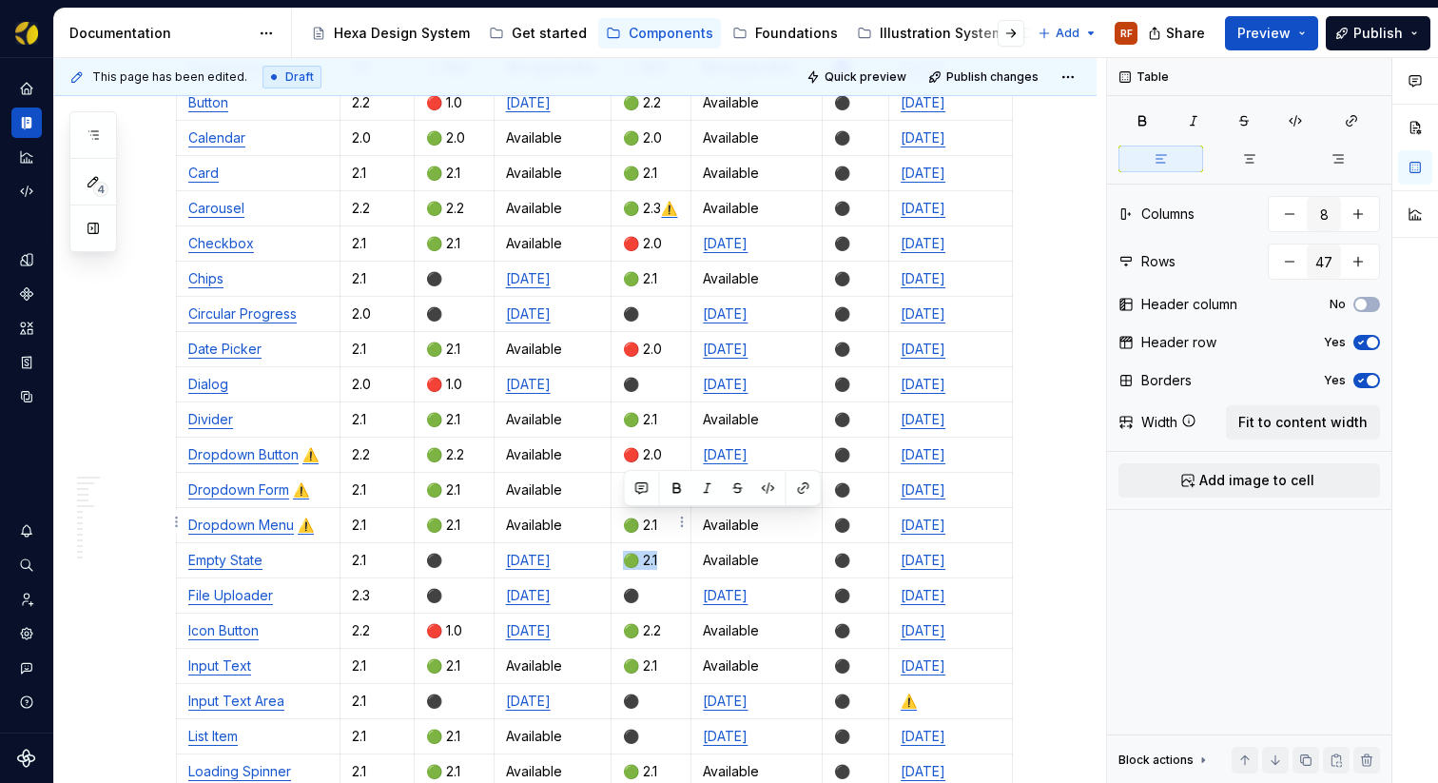
drag, startPoint x: 664, startPoint y: 520, endPoint x: 628, endPoint y: 522, distance: 36.2
click at [628, 551] on p "🟢 2.1" at bounding box center [651, 560] width 56 height 19
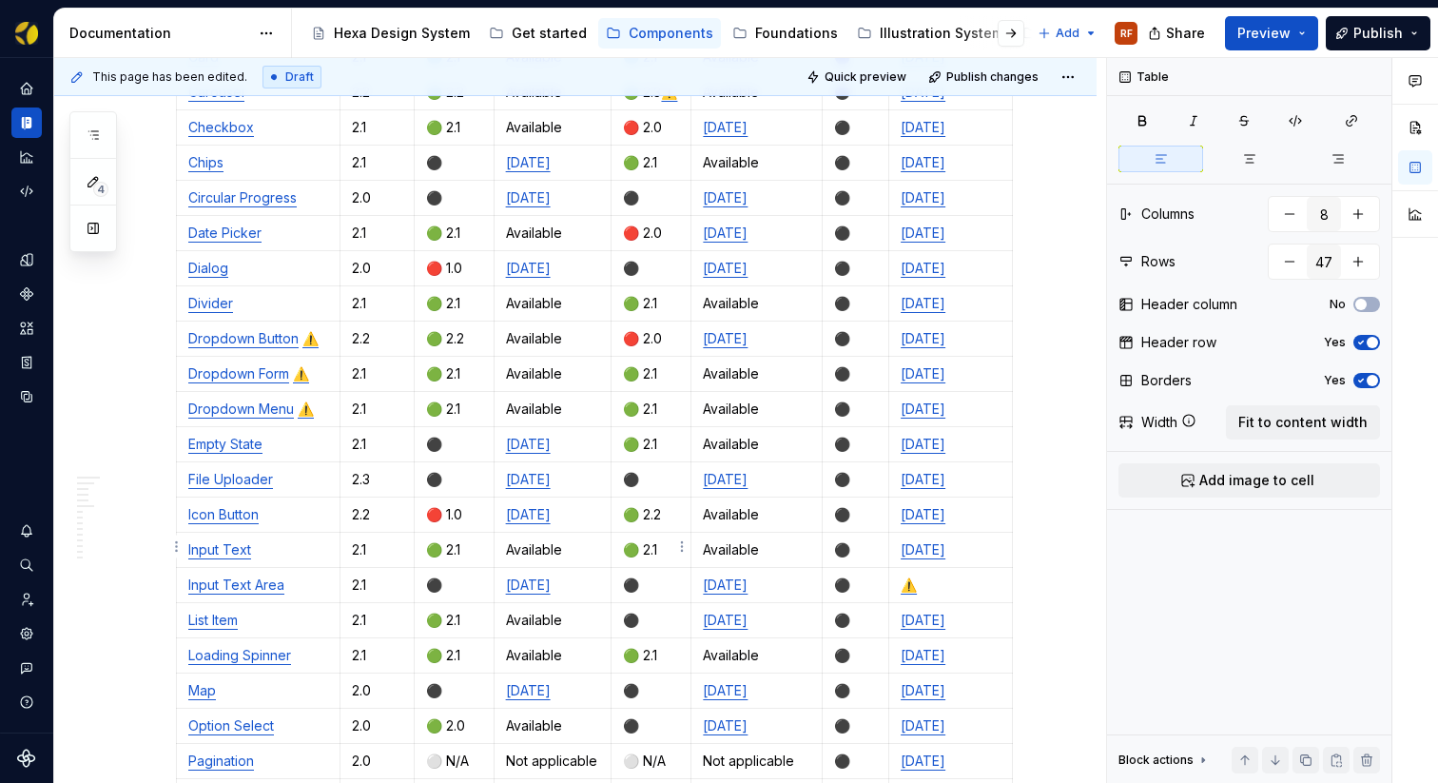
click at [659, 575] on p "⚫️" at bounding box center [651, 584] width 56 height 19
click at [628, 575] on p "⚫️" at bounding box center [651, 584] width 56 height 19
drag, startPoint x: 770, startPoint y: 512, endPoint x: 706, endPoint y: 514, distance: 64.7
click at [705, 540] on p "Available" at bounding box center [756, 549] width 107 height 19
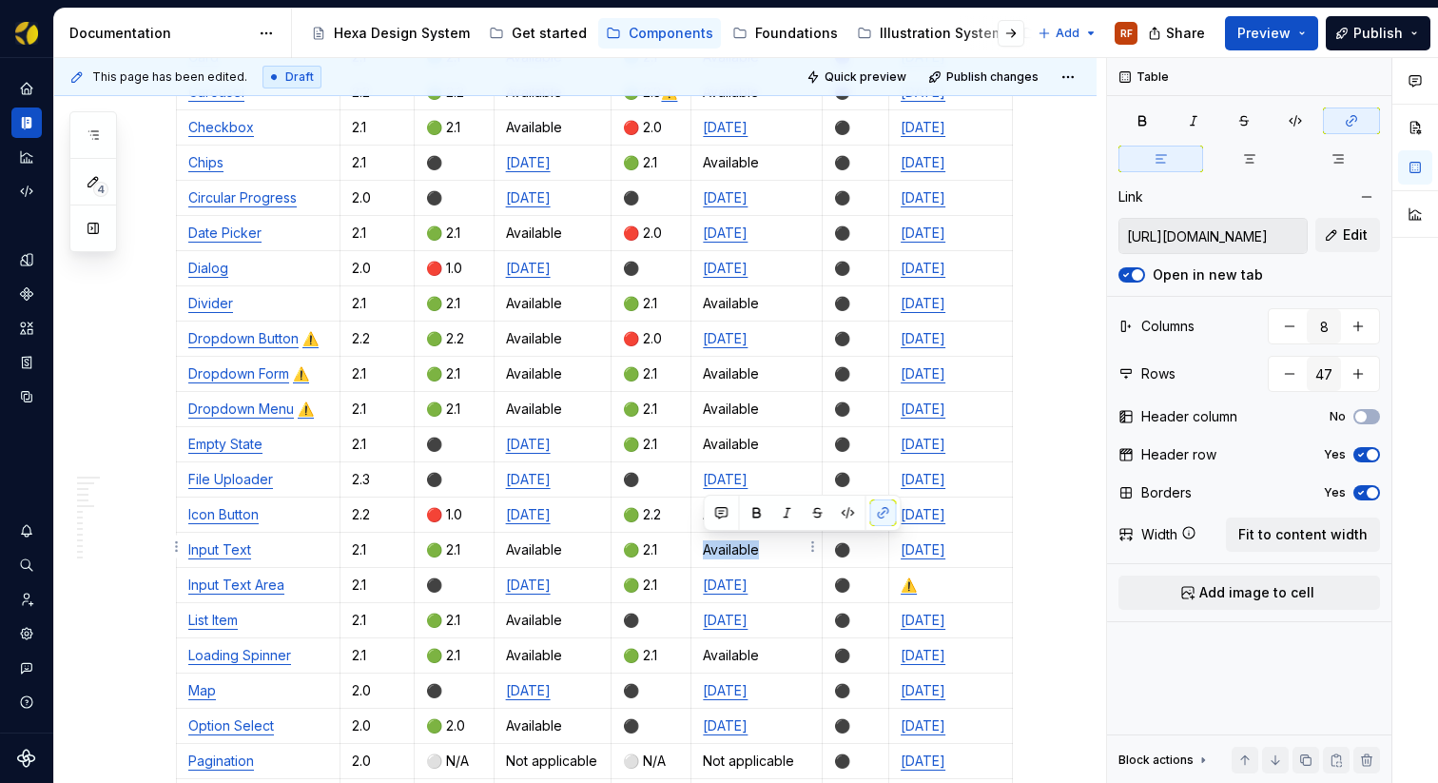
drag, startPoint x: 792, startPoint y: 546, endPoint x: 740, endPoint y: 549, distance: 52.4
click at [704, 575] on p "[DATE]" at bounding box center [756, 584] width 107 height 19
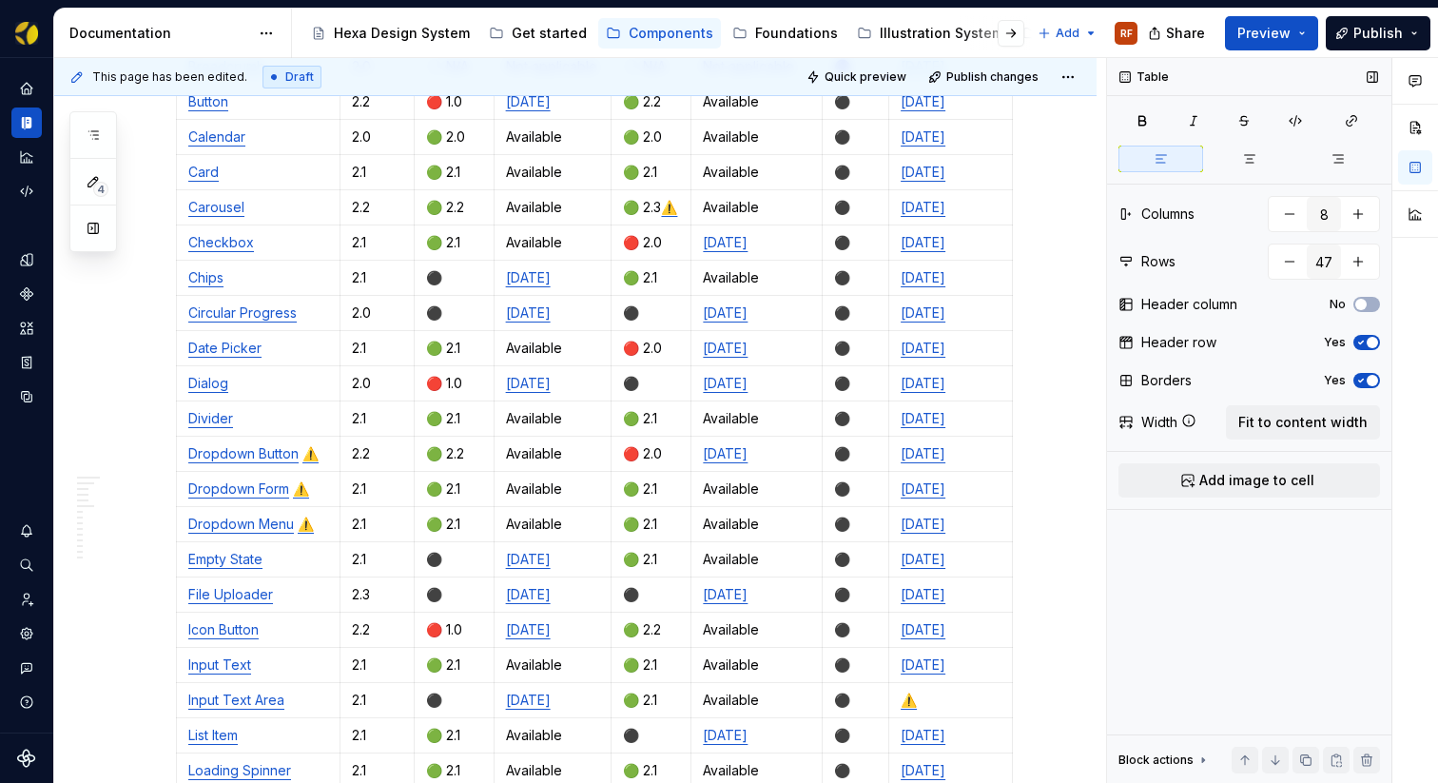
scroll to position [695, 0]
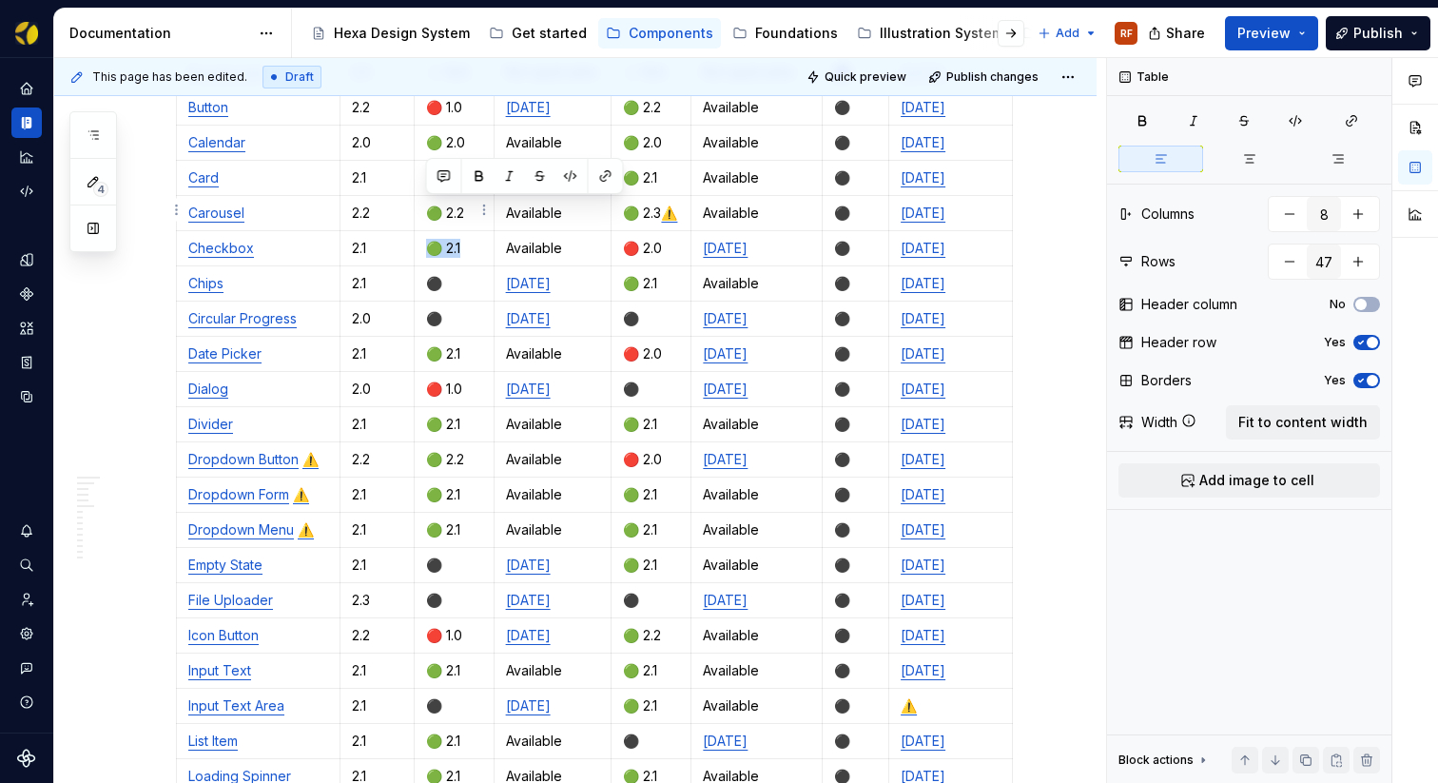
drag, startPoint x: 467, startPoint y: 204, endPoint x: 432, endPoint y: 205, distance: 35.2
click at [432, 239] on p "🟢 2.1" at bounding box center [454, 248] width 56 height 19
drag, startPoint x: 446, startPoint y: 241, endPoint x: 430, endPoint y: 242, distance: 16.3
click at [430, 274] on p "⚫️" at bounding box center [454, 283] width 56 height 19
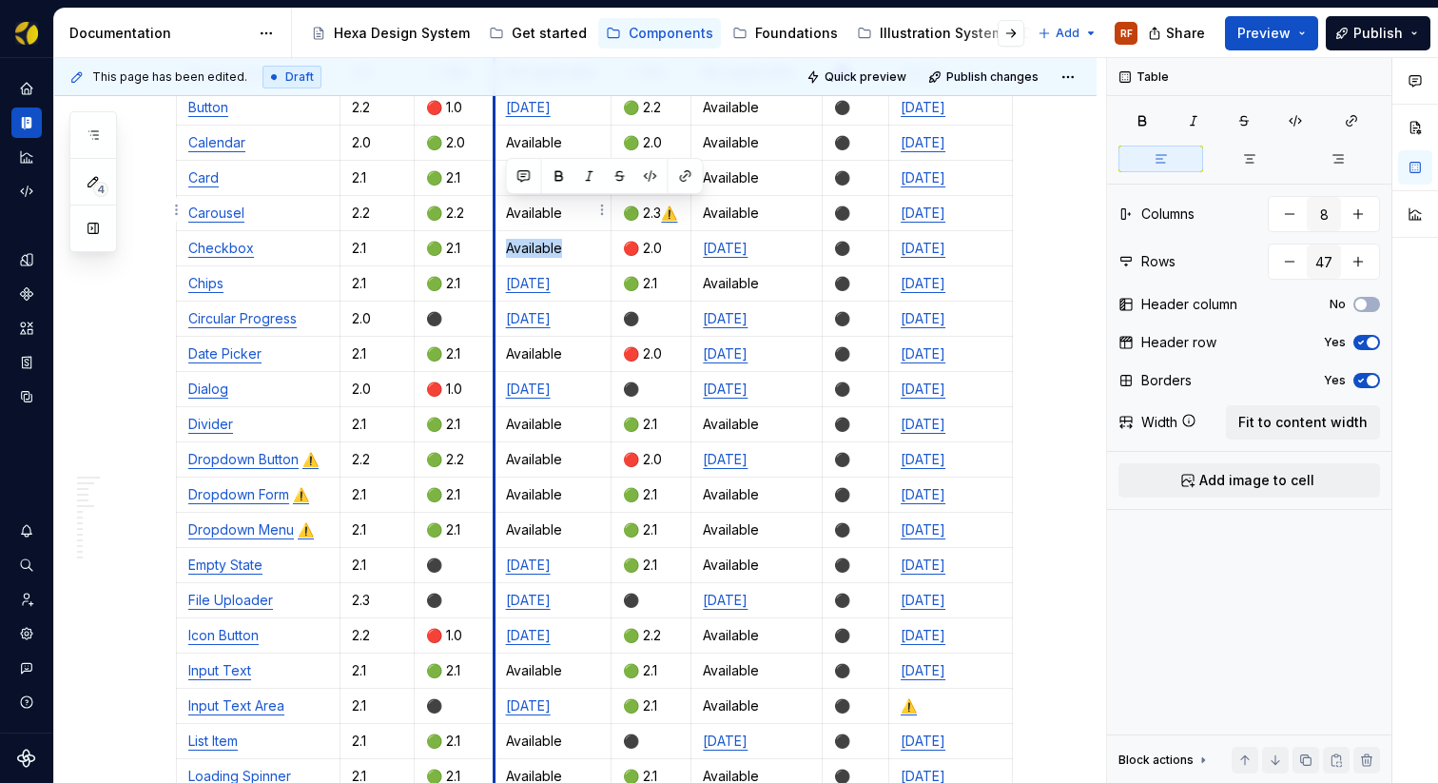
drag, startPoint x: 570, startPoint y: 209, endPoint x: 496, endPoint y: 210, distance: 73.2
click at [496, 231] on td "Available" at bounding box center [553, 248] width 118 height 35
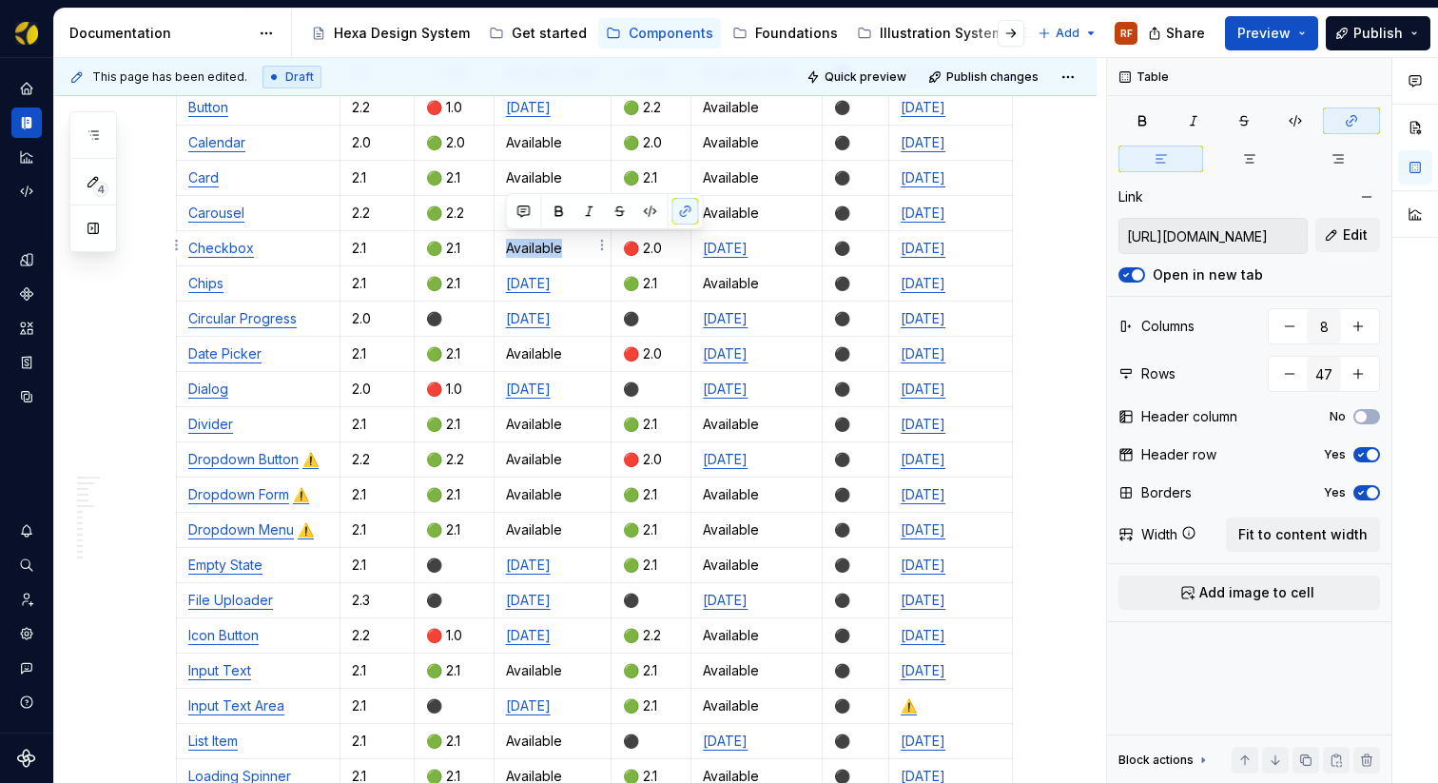
drag, startPoint x: 587, startPoint y: 242, endPoint x: 505, endPoint y: 243, distance: 81.8
click at [506, 274] on p "[DATE]" at bounding box center [553, 283] width 94 height 19
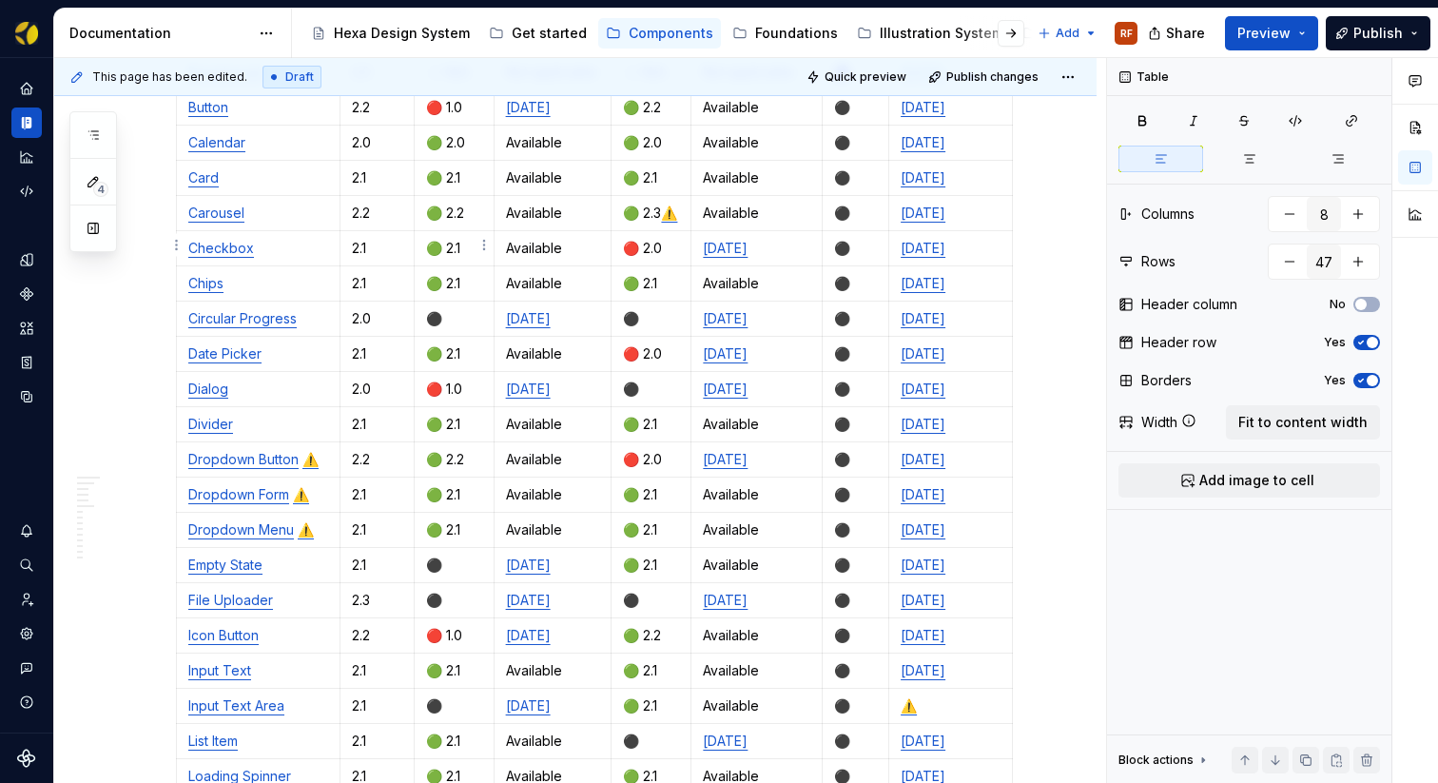
click at [465, 274] on p "🟢 2.1" at bounding box center [454, 283] width 56 height 19
click at [475, 415] on p "🟢 2.1" at bounding box center [454, 424] width 56 height 19
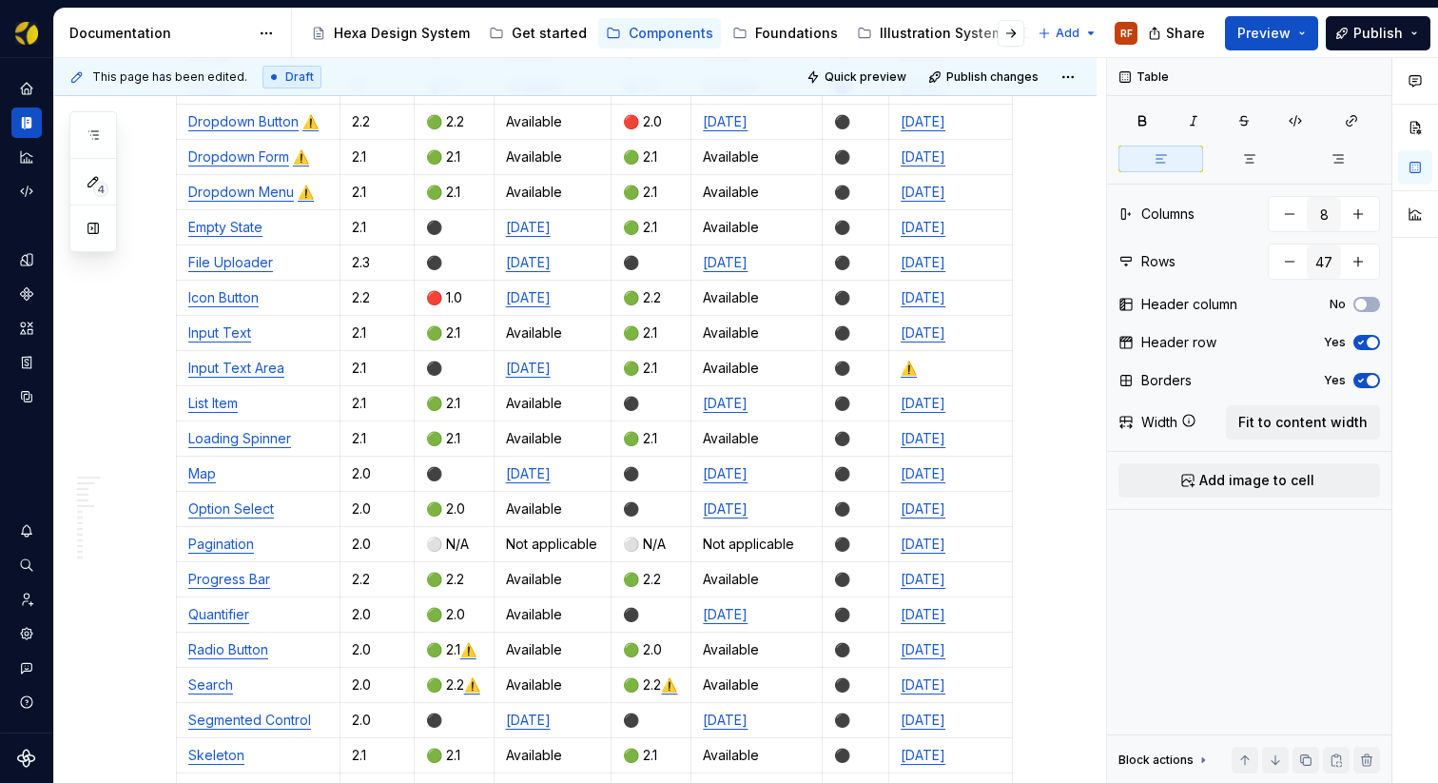
scroll to position [1030, 0]
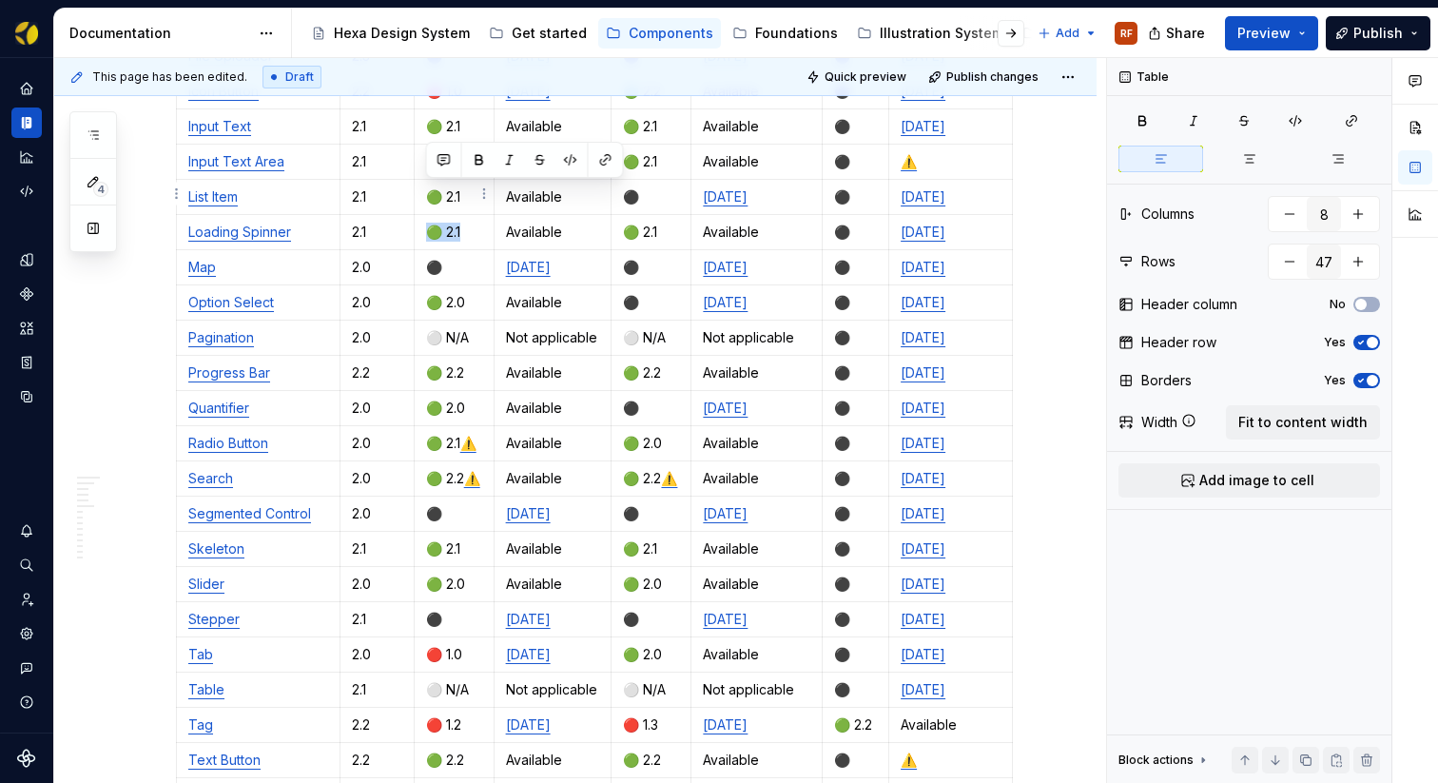
drag, startPoint x: 464, startPoint y: 198, endPoint x: 432, endPoint y: 199, distance: 32.3
click at [432, 223] on p "🟢 2.1" at bounding box center [454, 232] width 56 height 19
drag, startPoint x: 444, startPoint y: 475, endPoint x: 430, endPoint y: 475, distance: 14.3
click at [430, 504] on p "⚫️" at bounding box center [454, 513] width 56 height 19
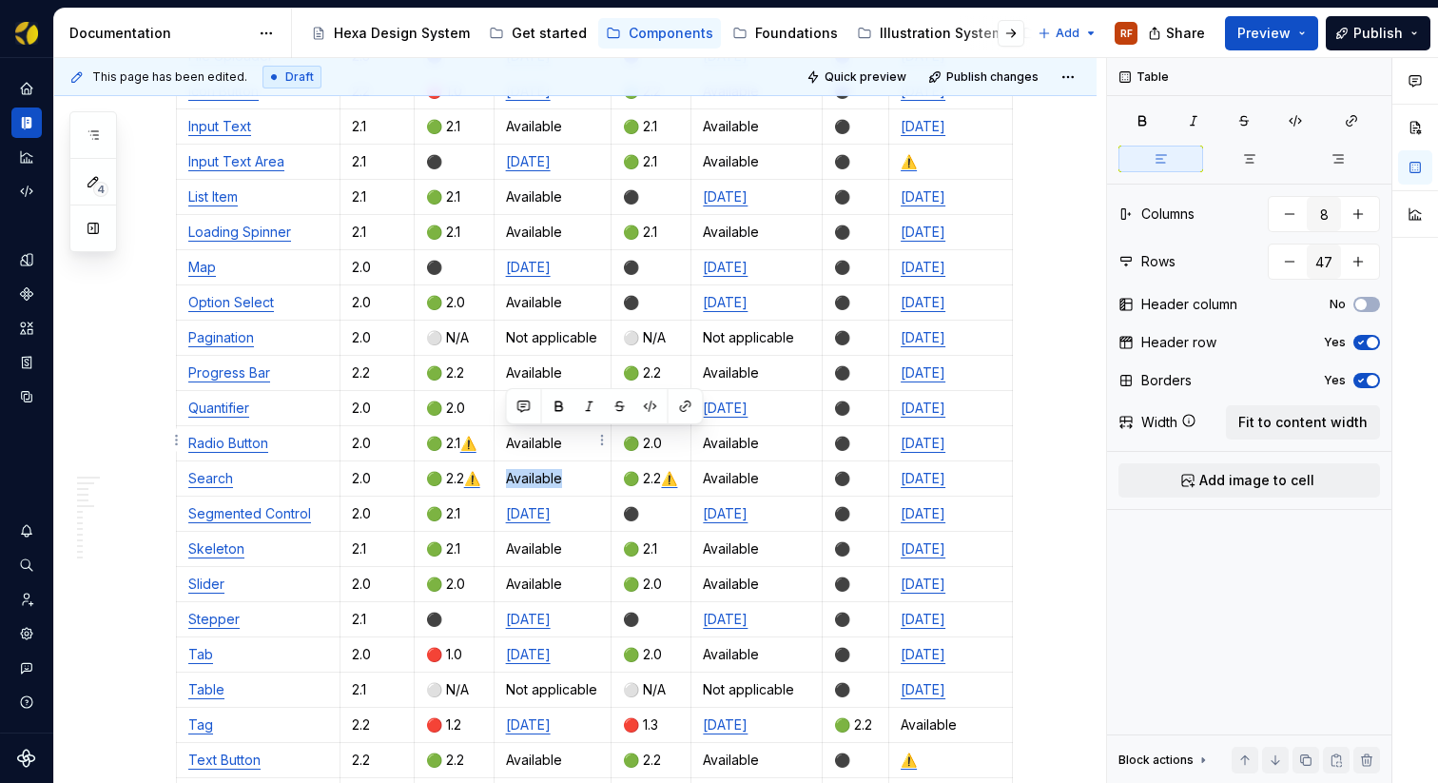
drag, startPoint x: 581, startPoint y: 436, endPoint x: 507, endPoint y: 436, distance: 74.2
click at [507, 469] on p "Available" at bounding box center [553, 478] width 94 height 19
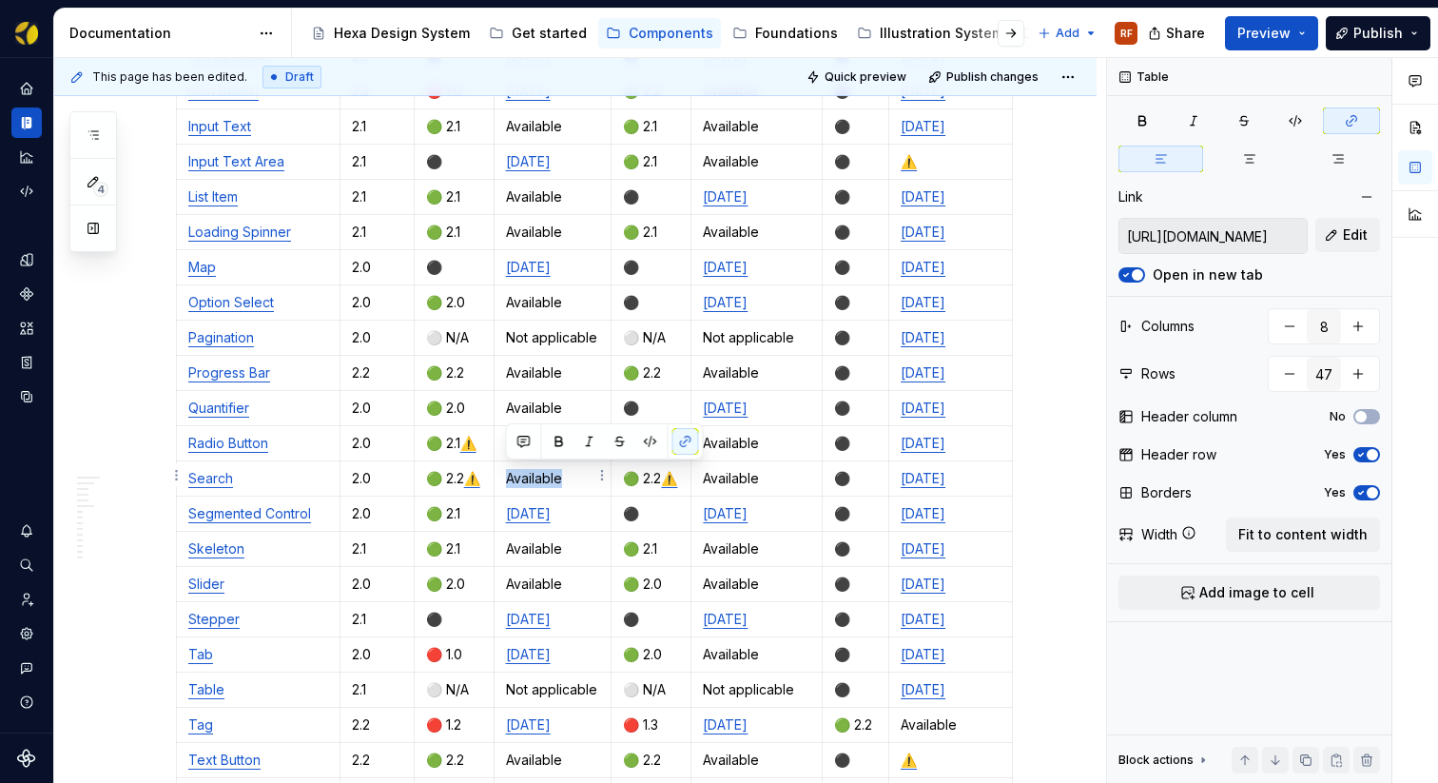
drag, startPoint x: 595, startPoint y: 474, endPoint x: 508, endPoint y: 474, distance: 87.5
click at [508, 504] on p "[DATE]" at bounding box center [553, 513] width 94 height 19
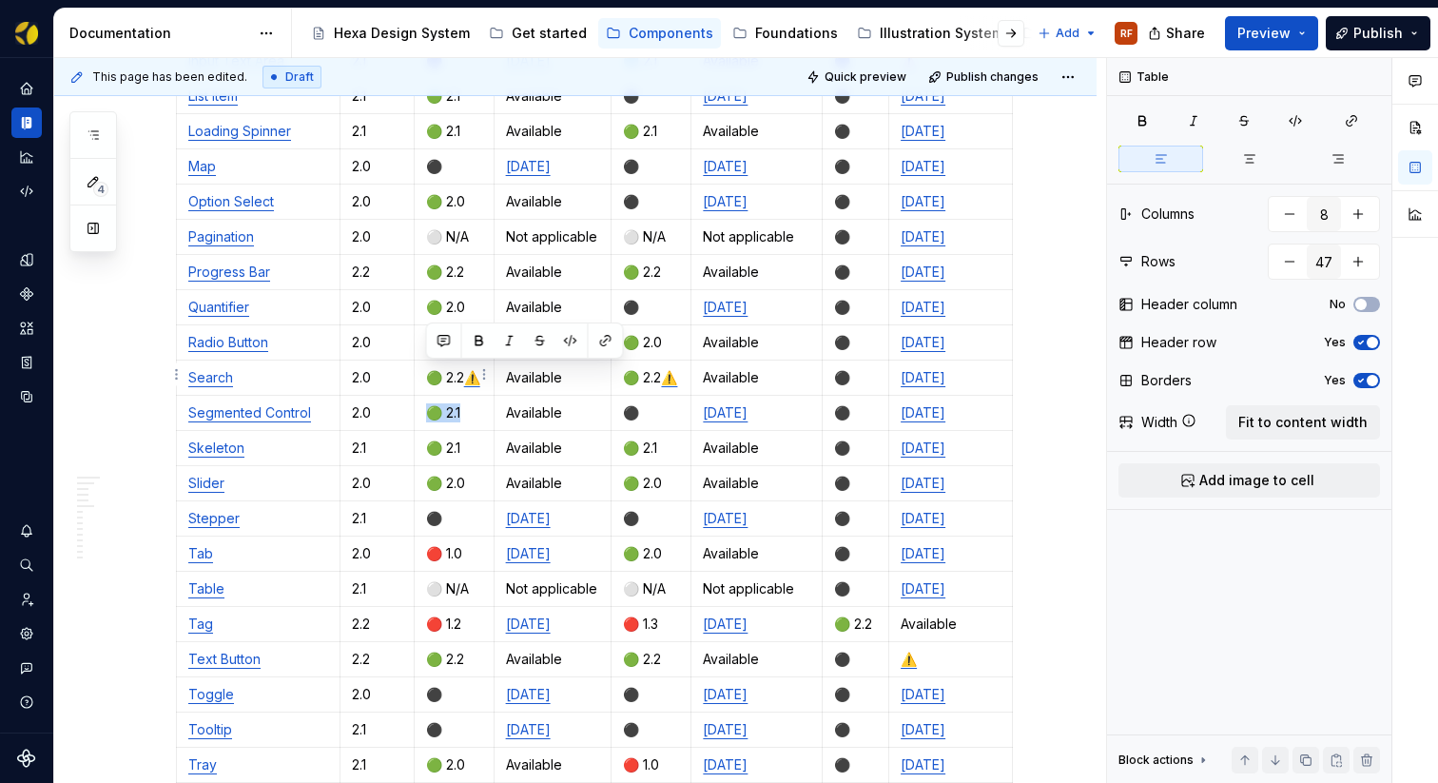
drag, startPoint x: 464, startPoint y: 375, endPoint x: 423, endPoint y: 376, distance: 40.9
click at [423, 396] on td "🟢 2.1" at bounding box center [454, 413] width 80 height 35
drag, startPoint x: 455, startPoint y: 480, endPoint x: 431, endPoint y: 481, distance: 23.8
click at [431, 509] on p "⚫️" at bounding box center [454, 518] width 56 height 19
drag, startPoint x: 570, startPoint y: 440, endPoint x: 503, endPoint y: 442, distance: 66.6
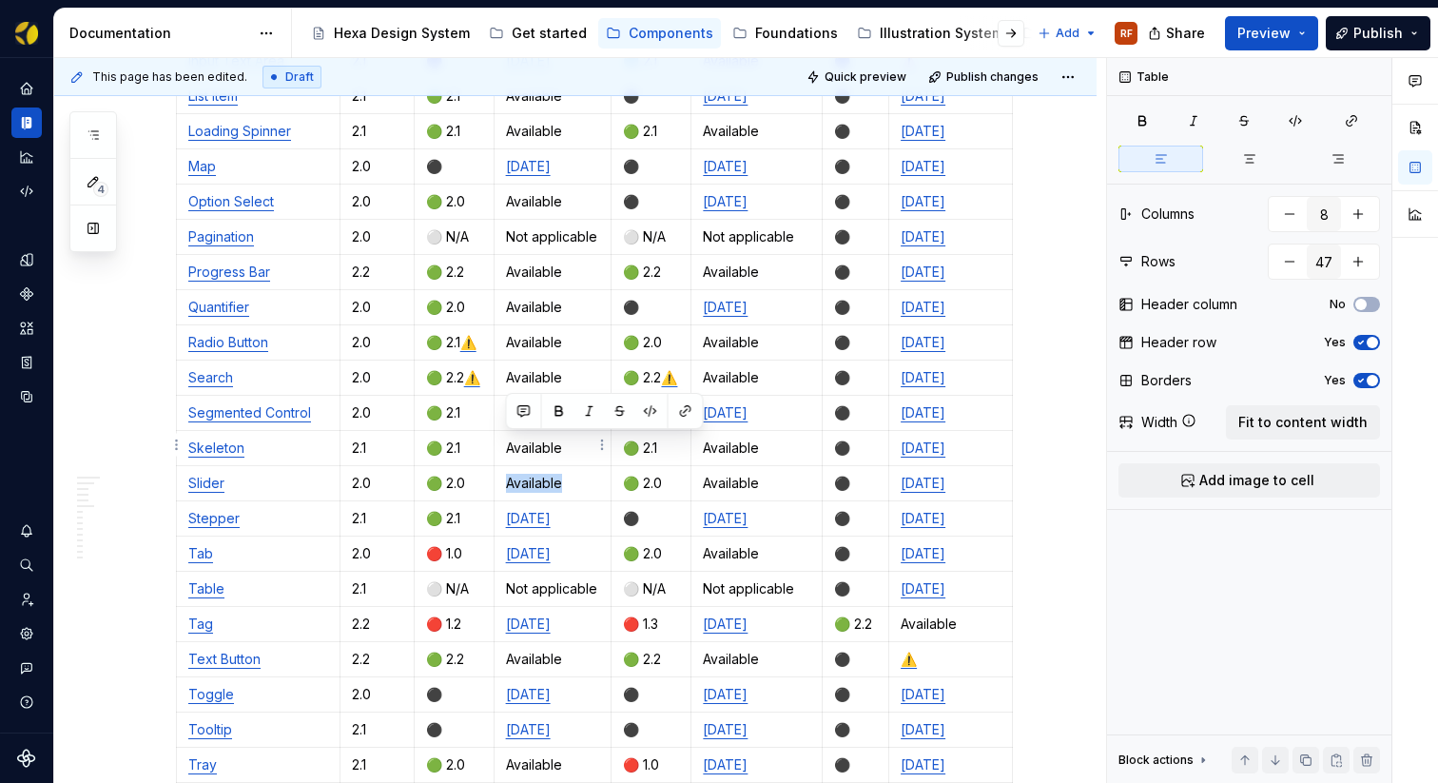
click at [503, 466] on td "Available" at bounding box center [553, 483] width 118 height 35
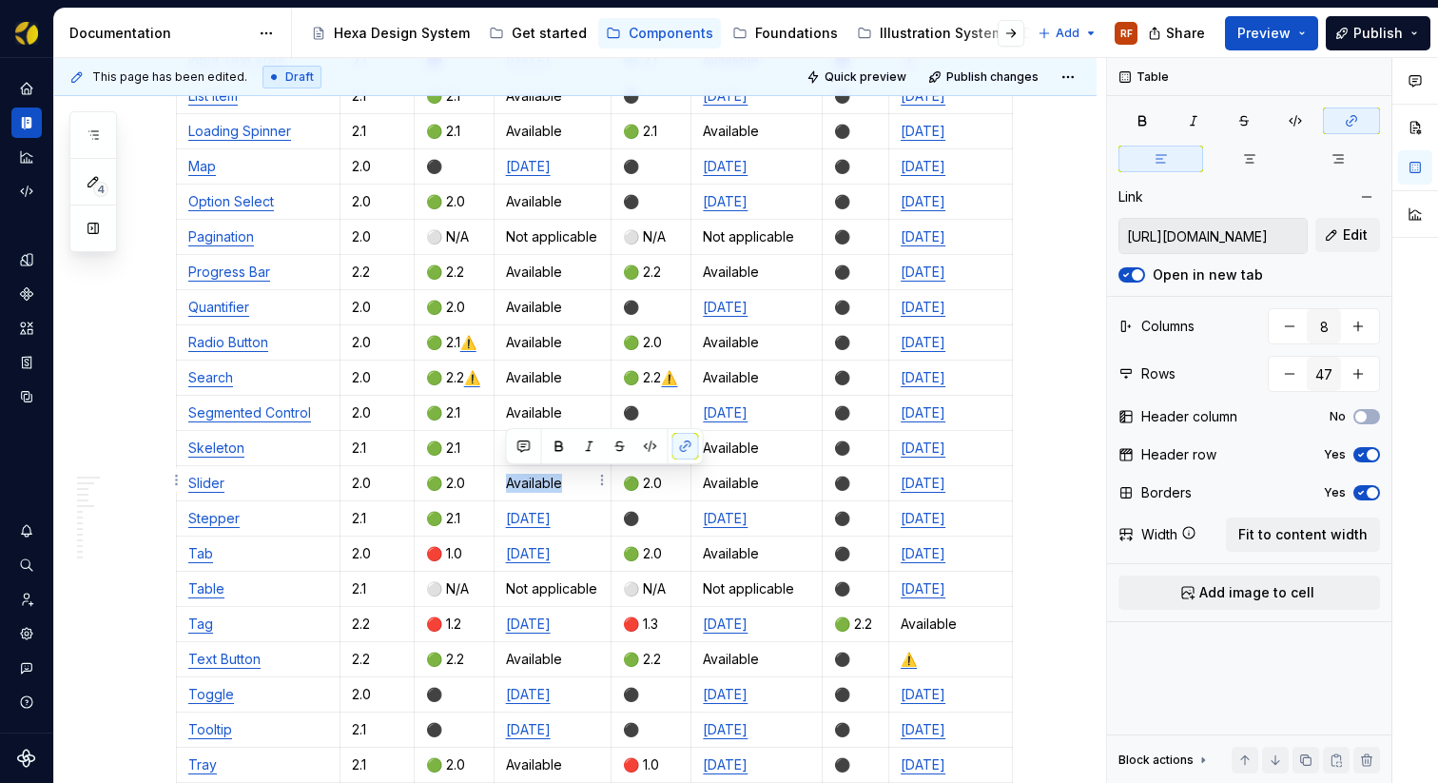
drag, startPoint x: 593, startPoint y: 481, endPoint x: 507, endPoint y: 481, distance: 86.5
click at [507, 509] on p "[DATE]" at bounding box center [553, 518] width 94 height 19
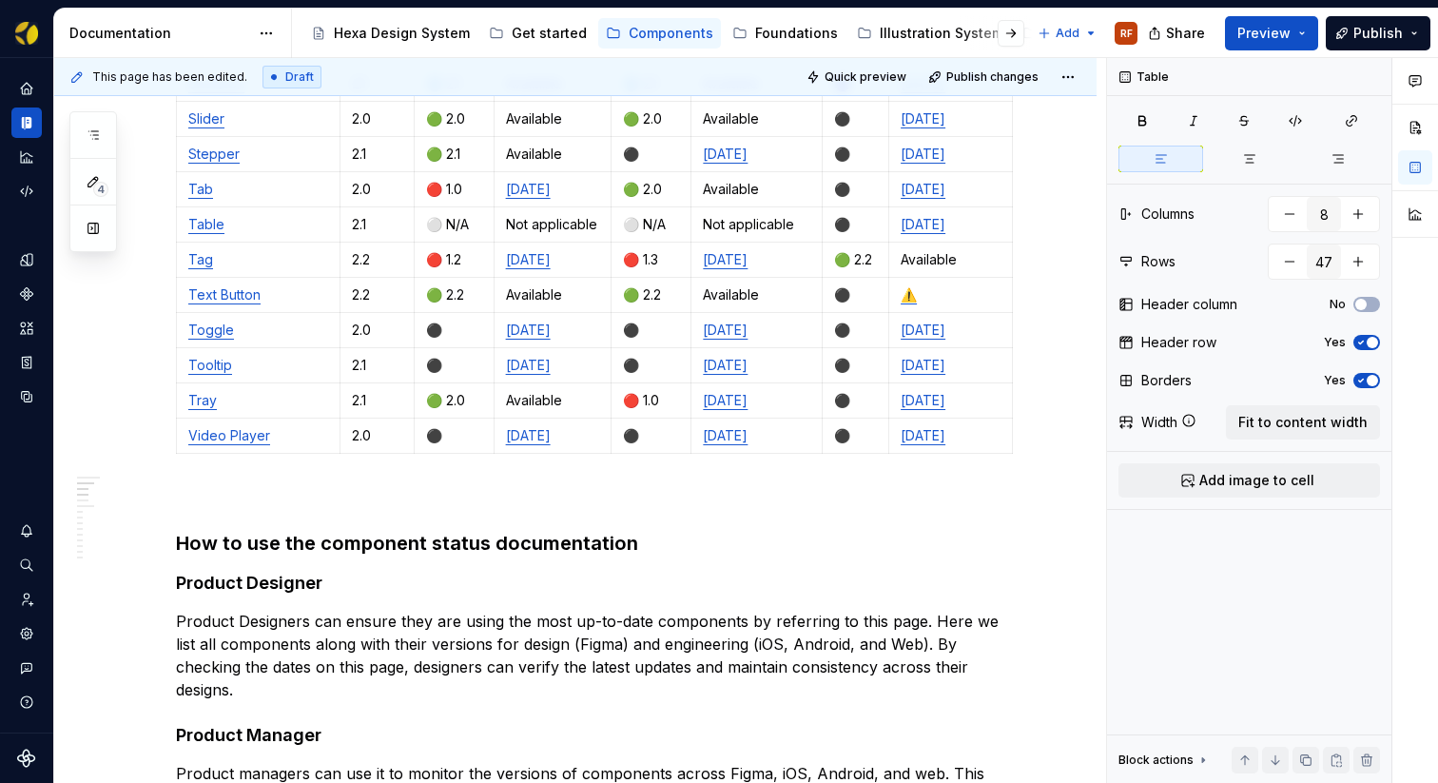
click at [265, 442] on div "Hexa Core Components Check the Hexa component list, versions, and the due date …" at bounding box center [598, 361] width 844 height 3382
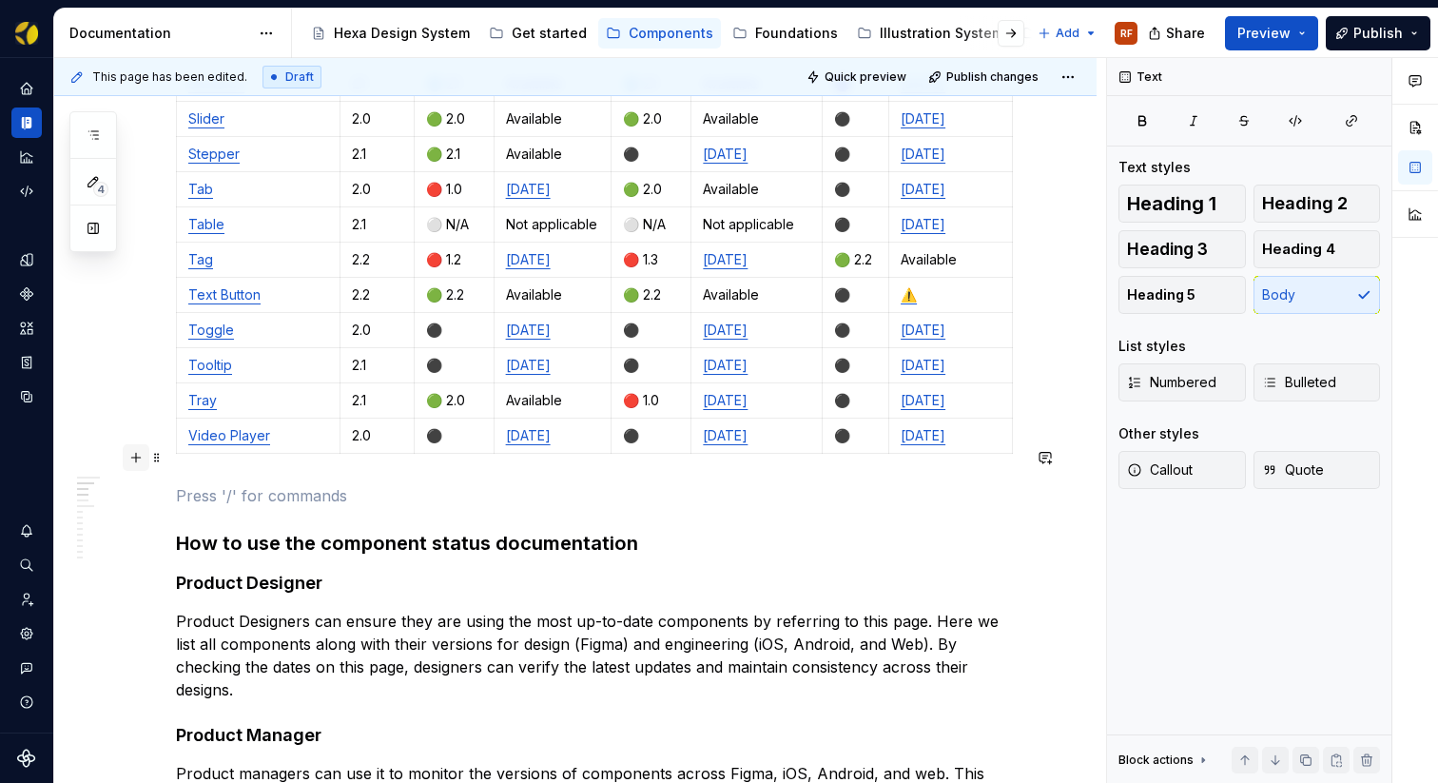
click at [134, 458] on button "button" at bounding box center [136, 457] width 27 height 27
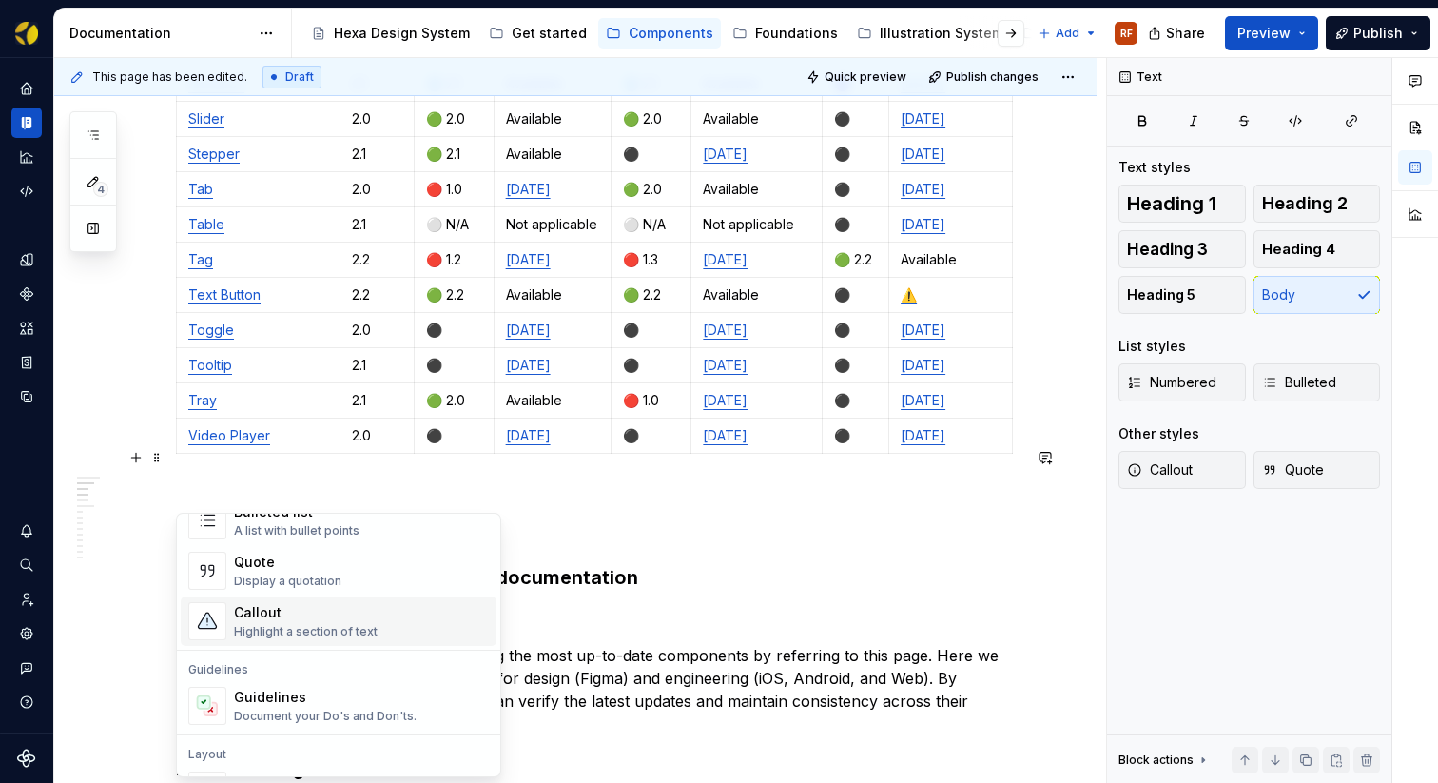
click at [343, 619] on div "Callout" at bounding box center [306, 612] width 144 height 19
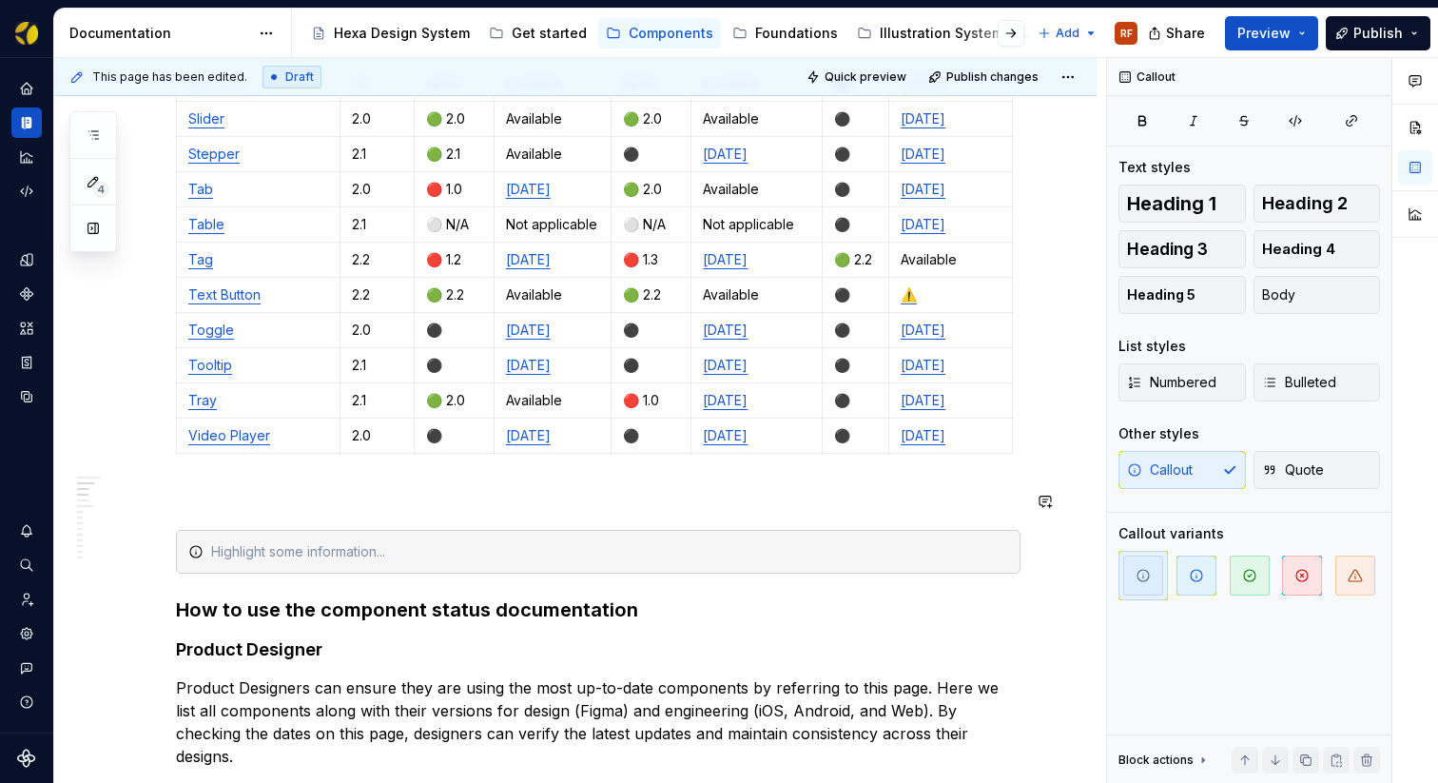
click at [219, 484] on p "To enrich screen reader interactions, please activate Accessibility in Grammarl…" at bounding box center [598, 495] width 844 height 23
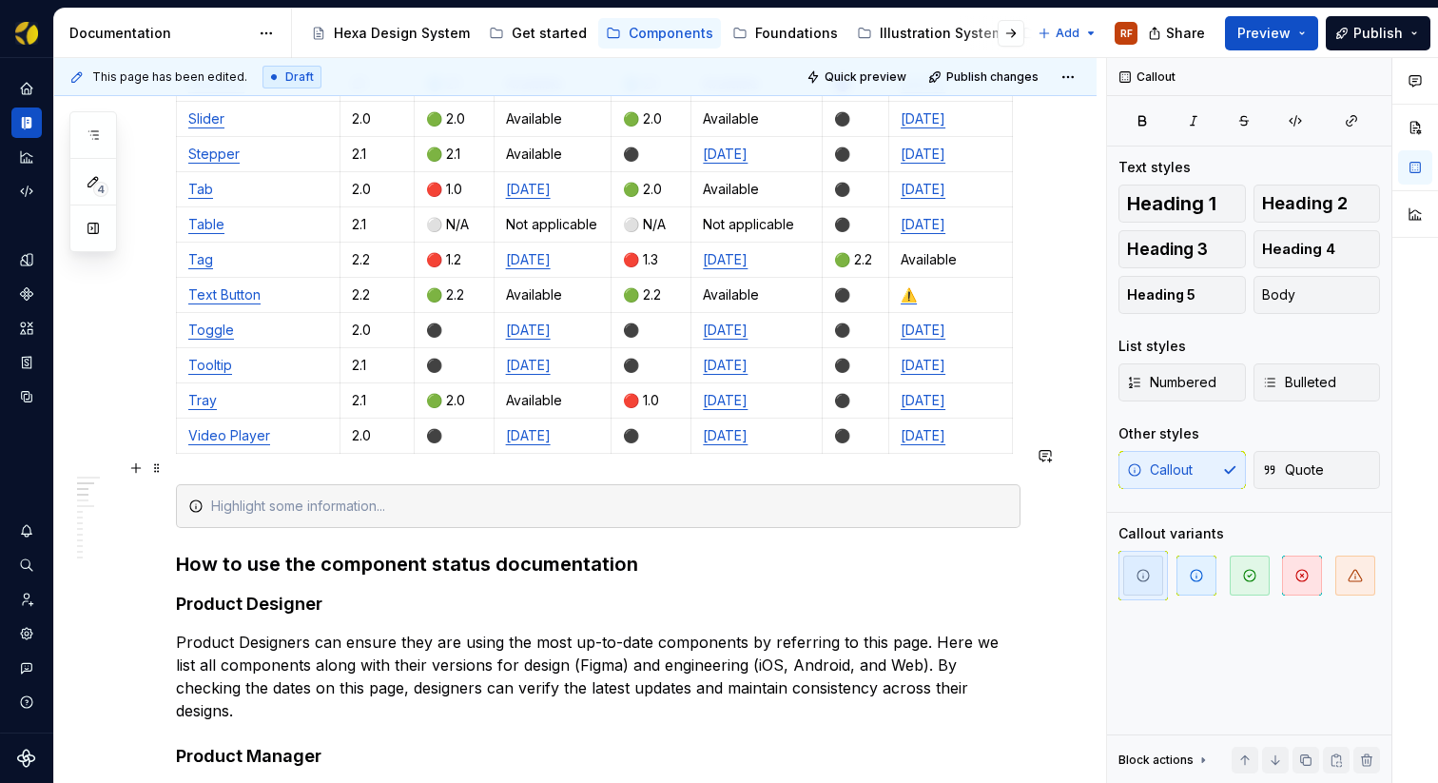
click at [245, 496] on div "To enrich screen reader interactions, please activate Accessibility in Grammarl…" at bounding box center [609, 505] width 797 height 19
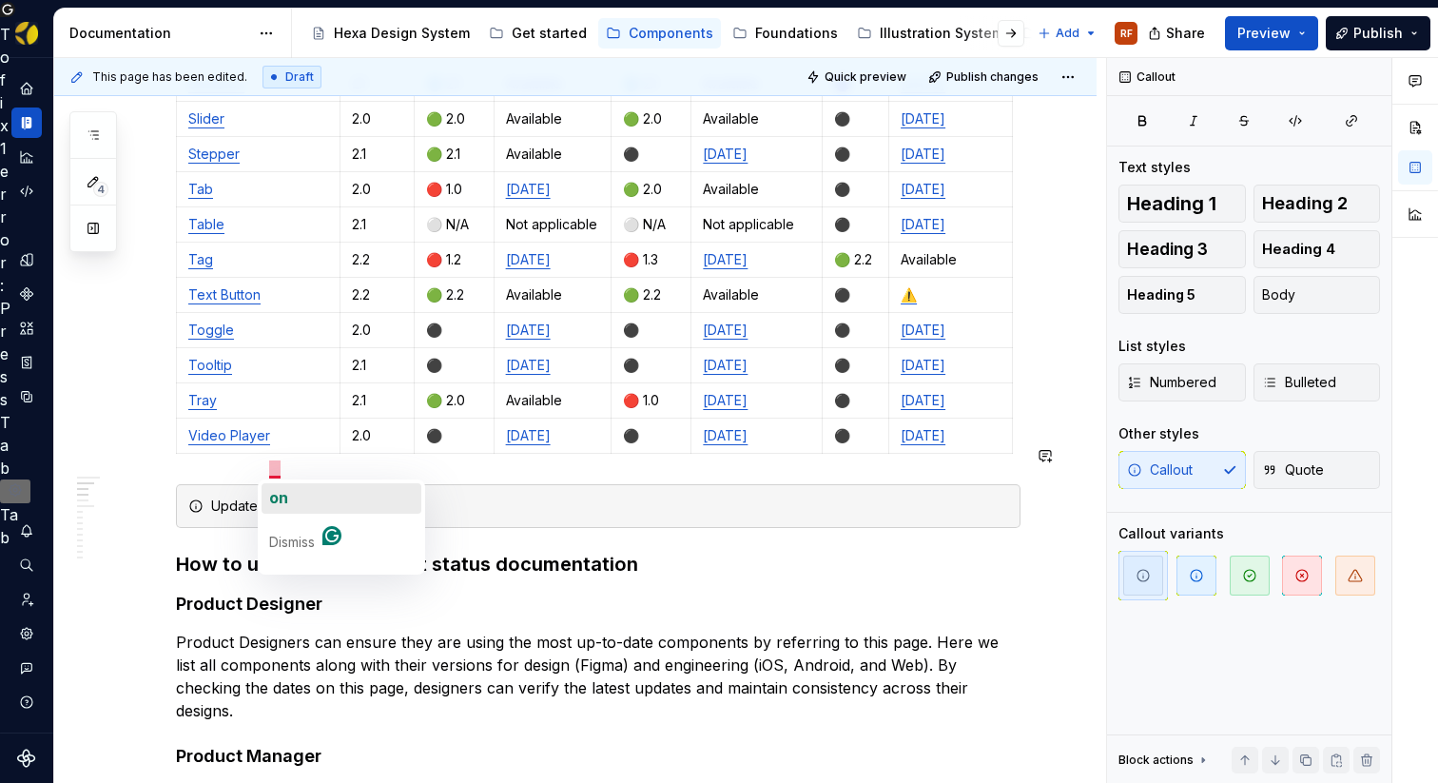
click at [285, 494] on span "on" at bounding box center [278, 497] width 19 height 19
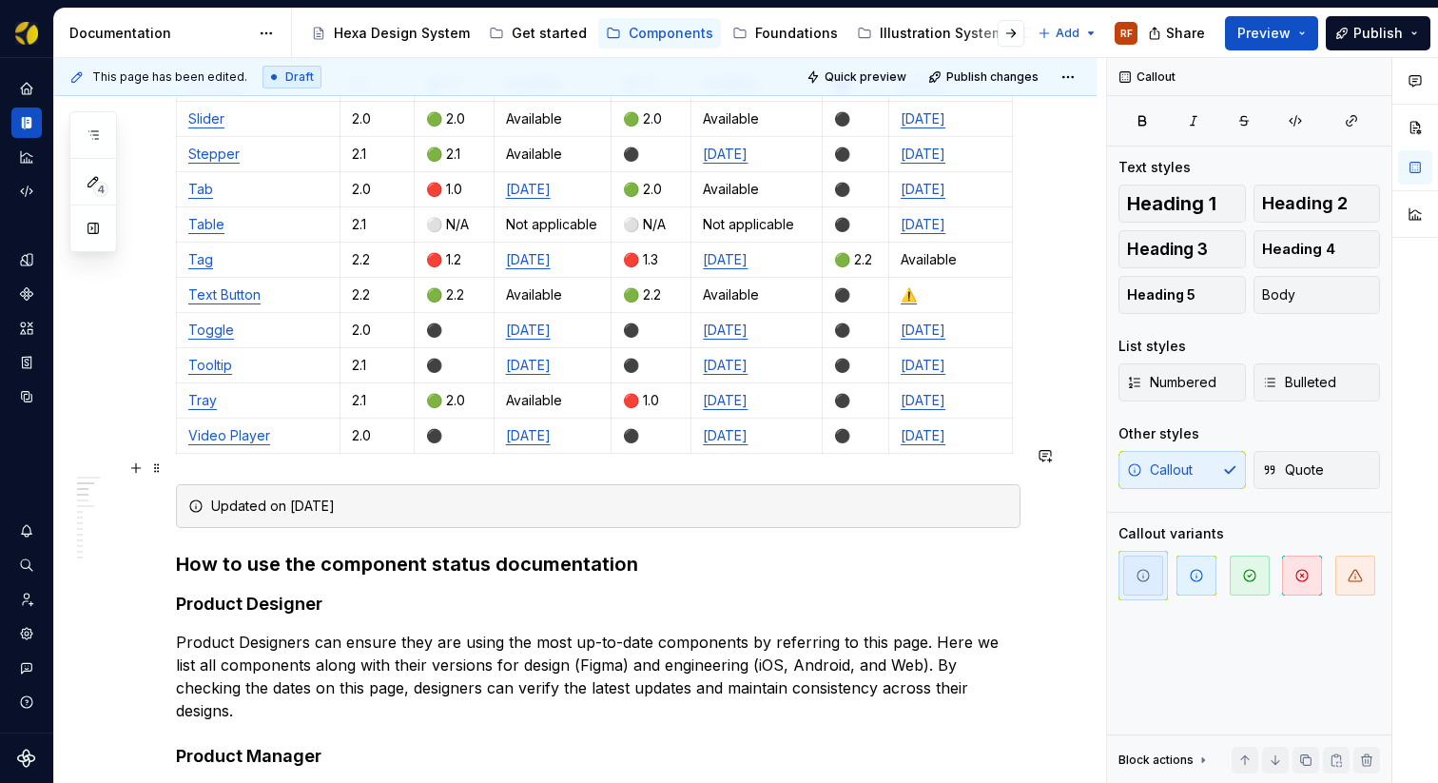
click at [193, 498] on icon "To enrich screen reader interactions, please activate Accessibility in Grammarl…" at bounding box center [195, 505] width 15 height 15
click at [1198, 585] on span "button" at bounding box center [1196, 575] width 40 height 40
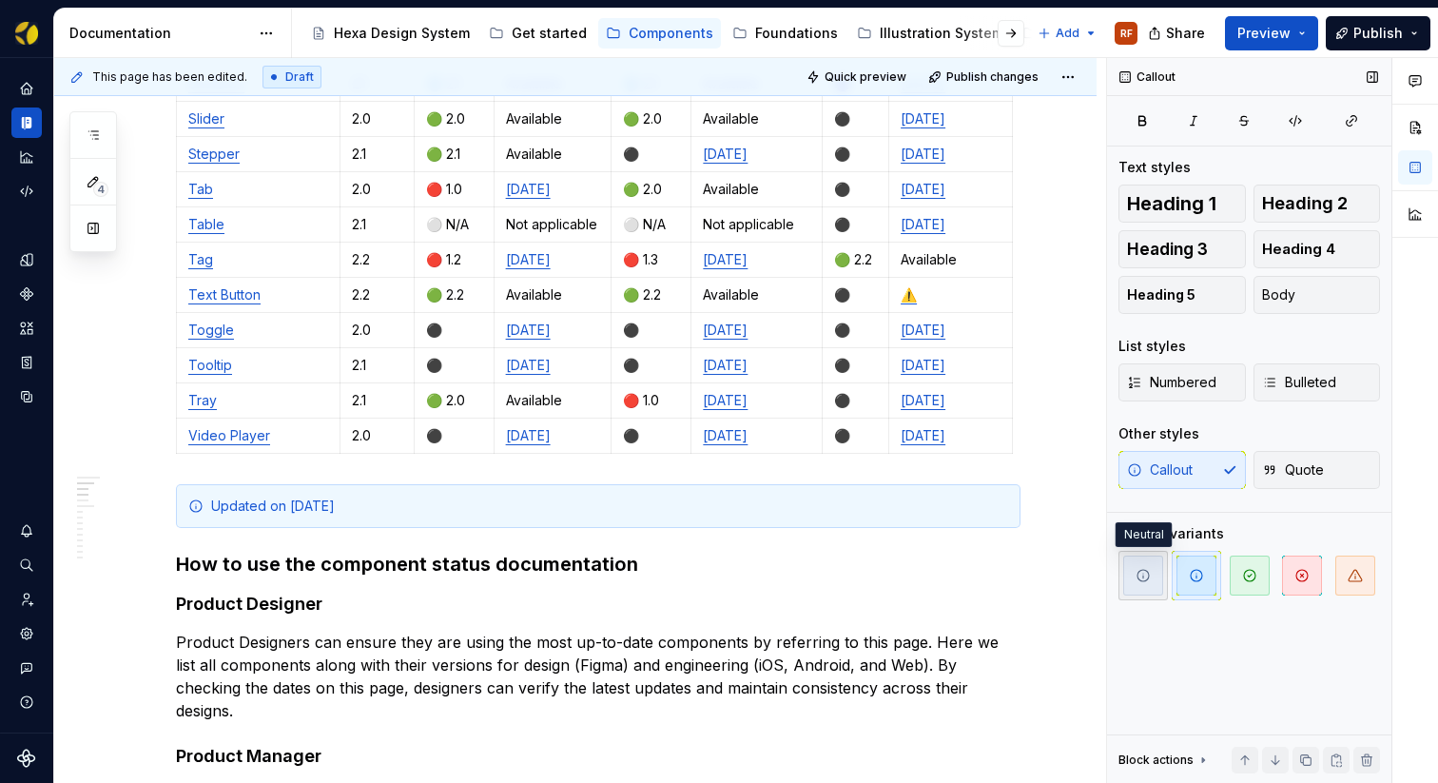
click at [1148, 582] on icon "button" at bounding box center [1142, 575] width 15 height 15
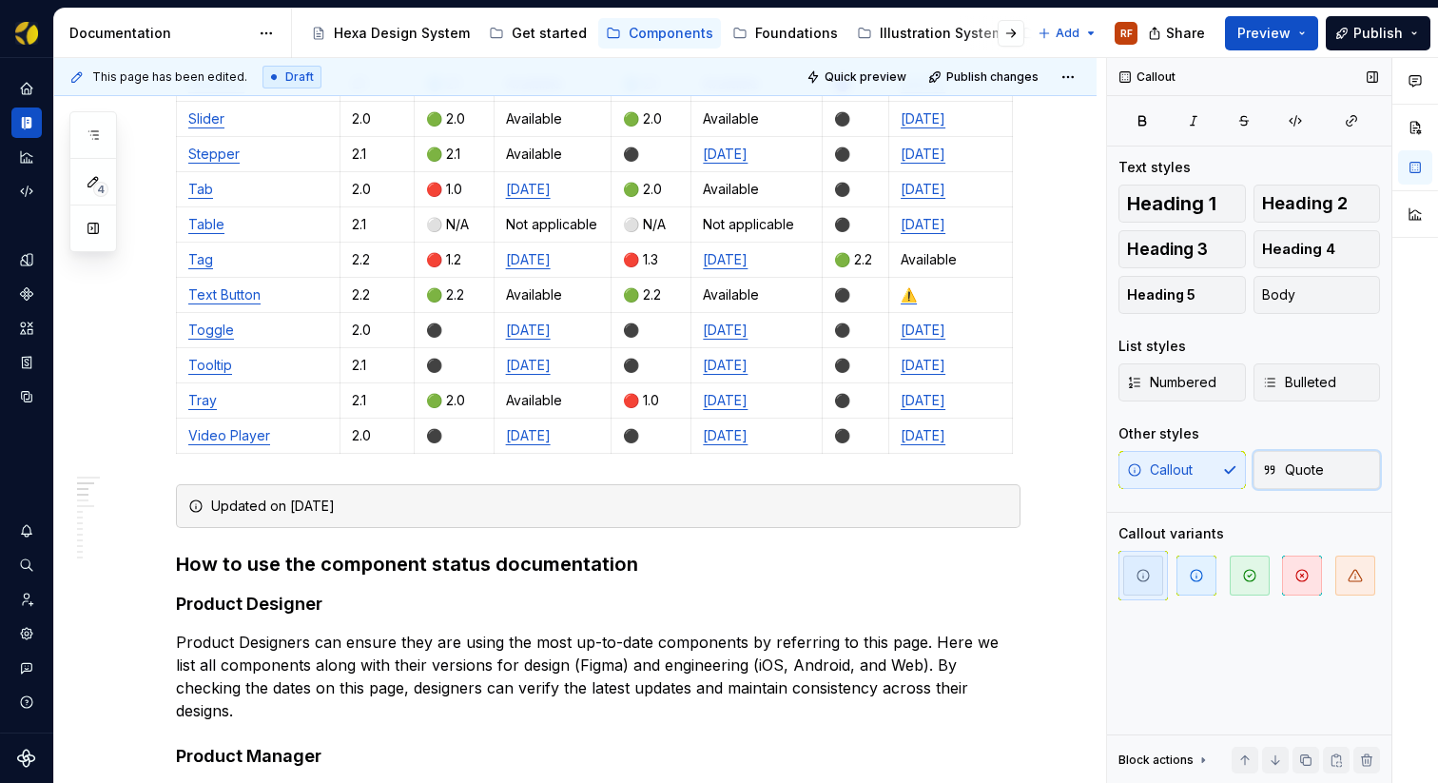
click at [1342, 482] on button "Quote" at bounding box center [1316, 470] width 127 height 38
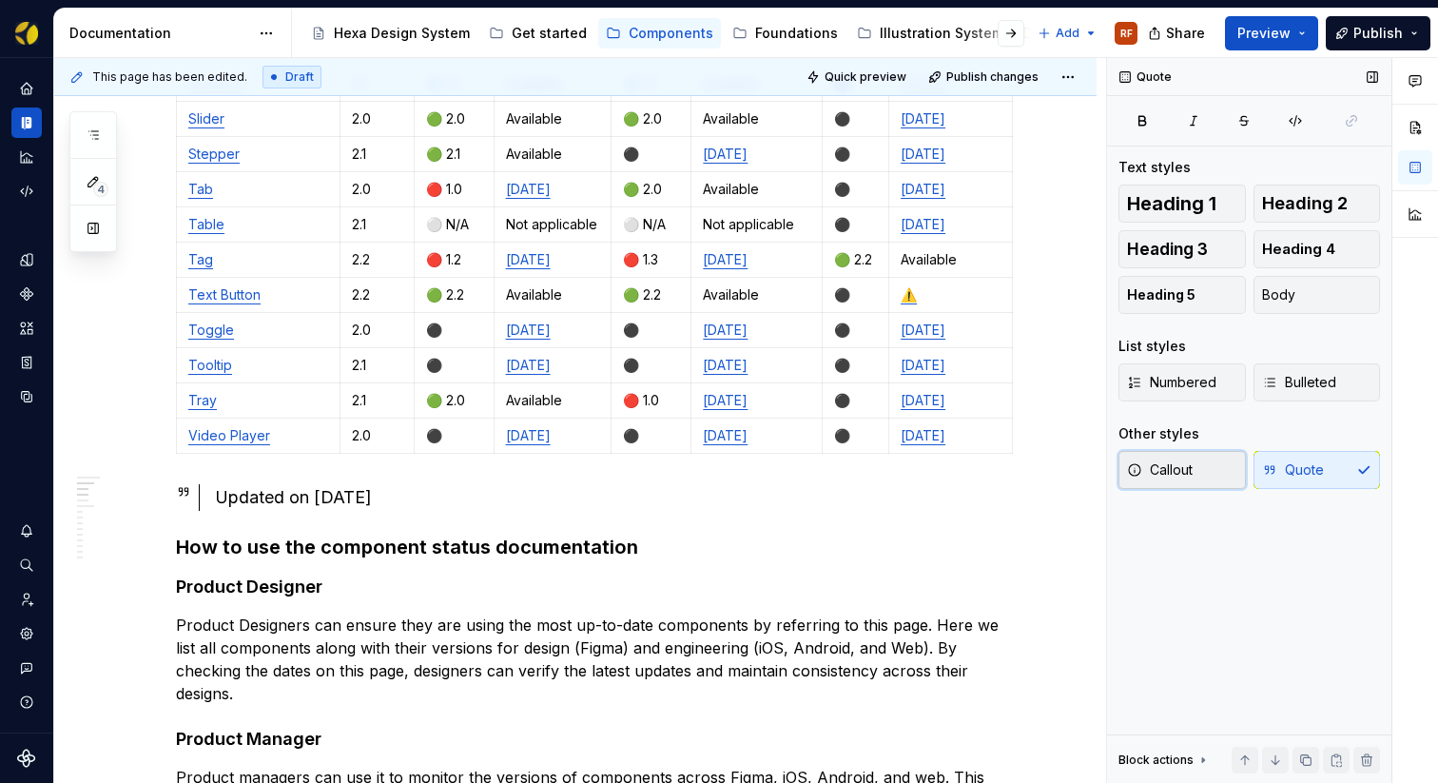
click at [1184, 475] on span "Callout" at bounding box center [1160, 469] width 66 height 19
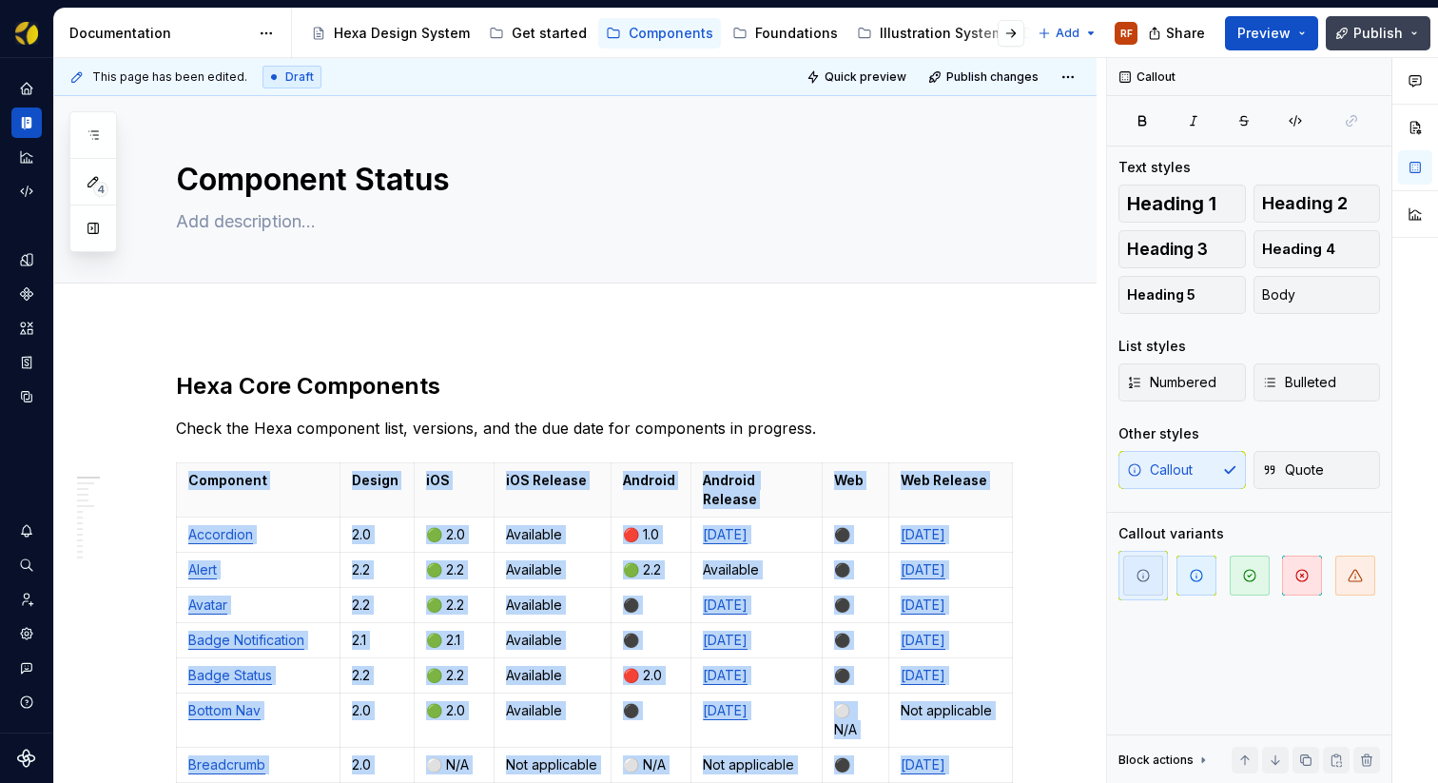
click at [1375, 34] on span "Publish" at bounding box center [1377, 33] width 49 height 19
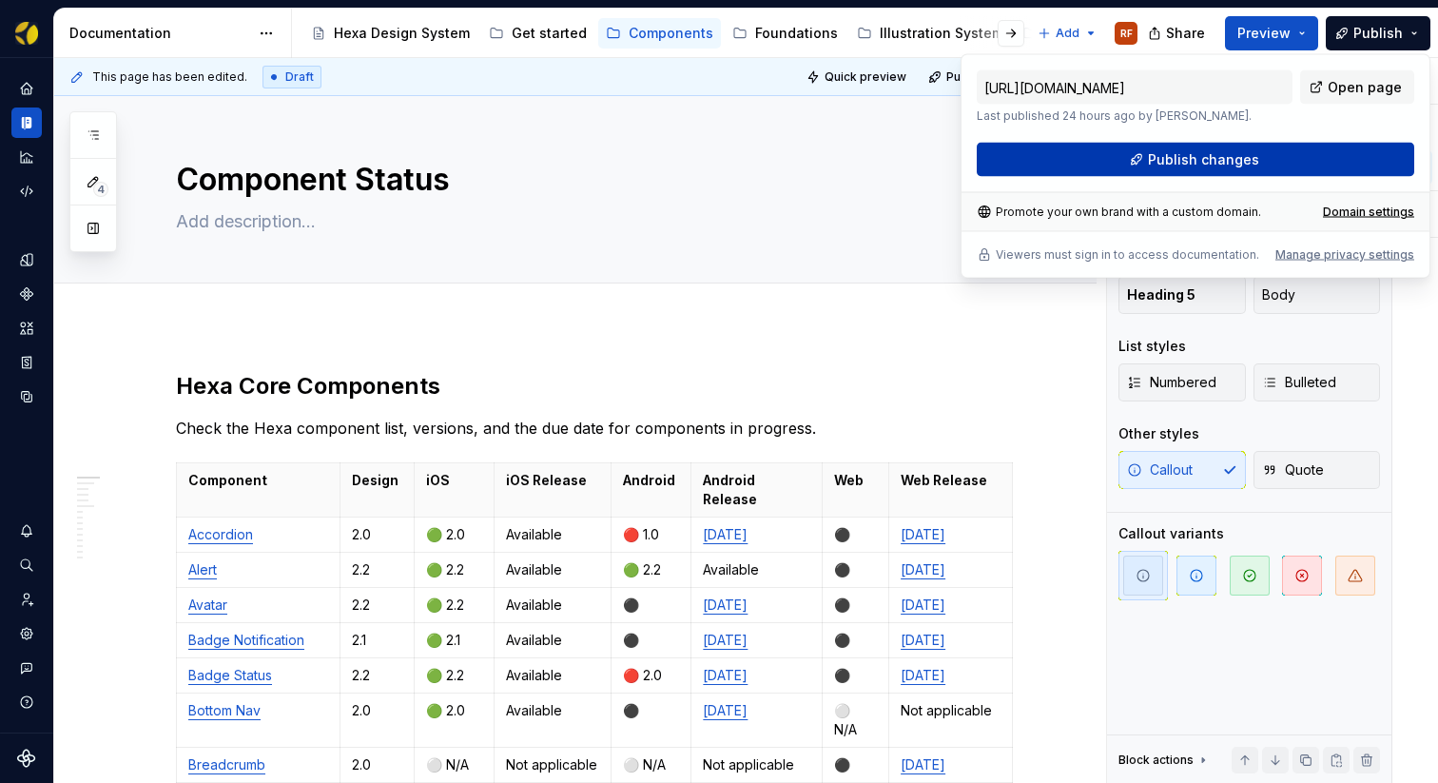
click at [1232, 161] on span "Publish changes" at bounding box center [1203, 159] width 111 height 19
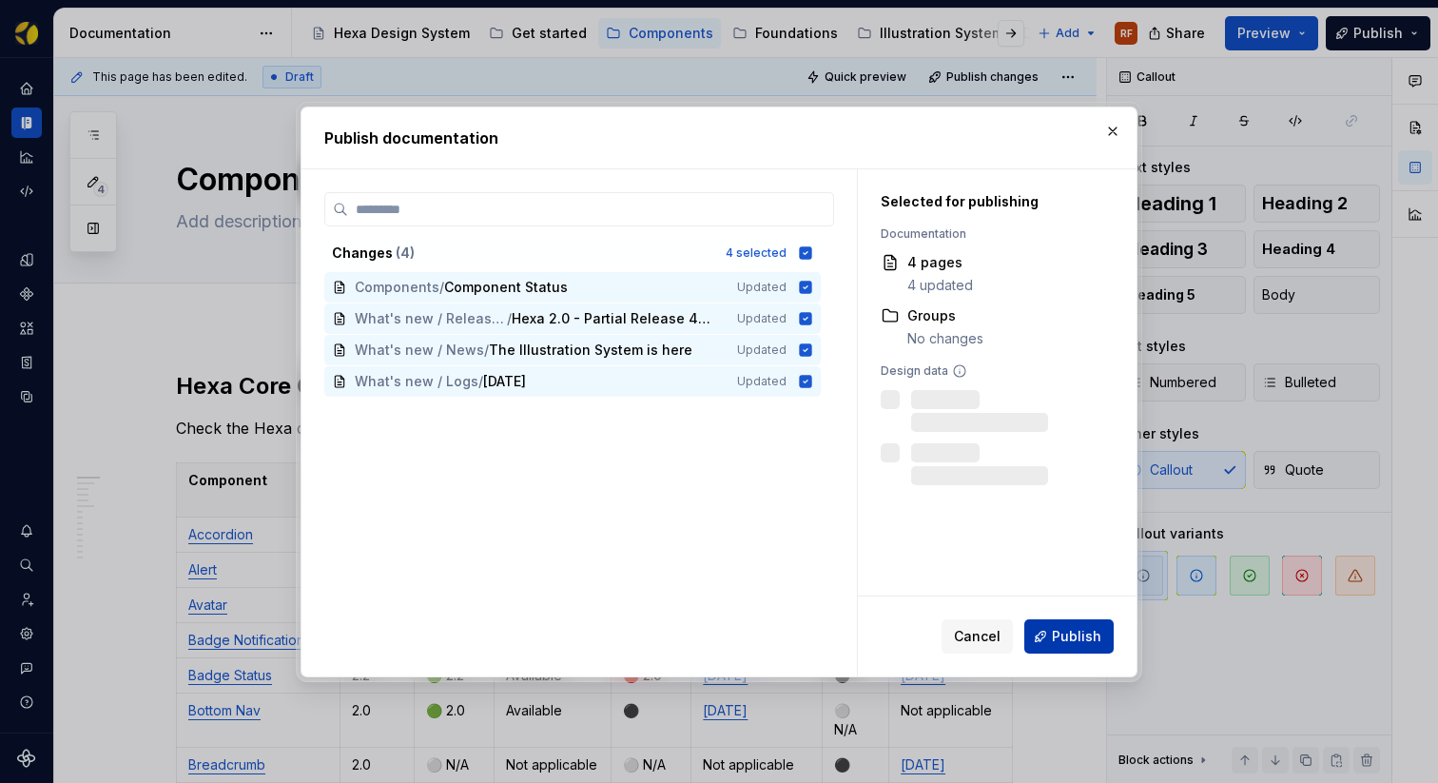
click at [1076, 629] on span "Publish" at bounding box center [1076, 636] width 49 height 19
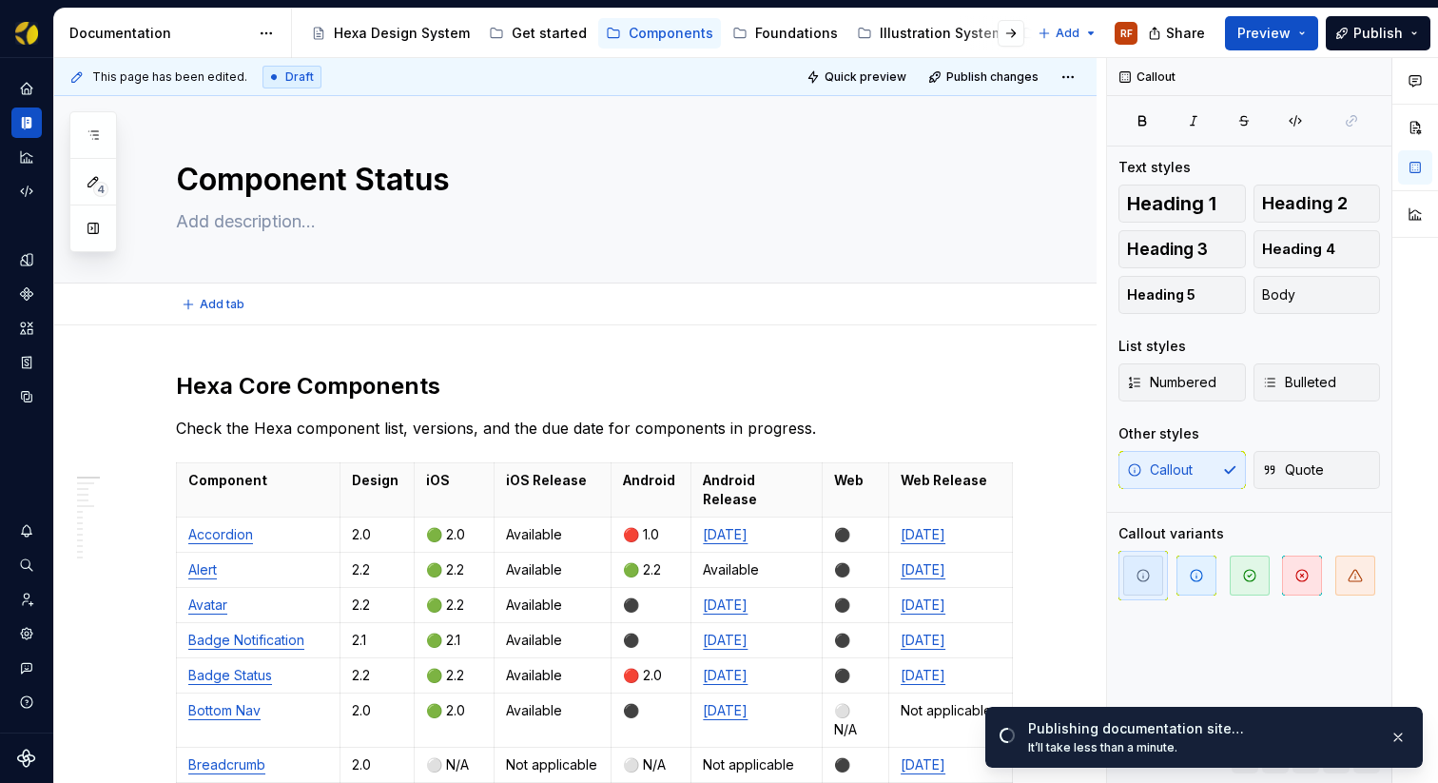
type textarea "*"
